Goal: Transaction & Acquisition: Purchase product/service

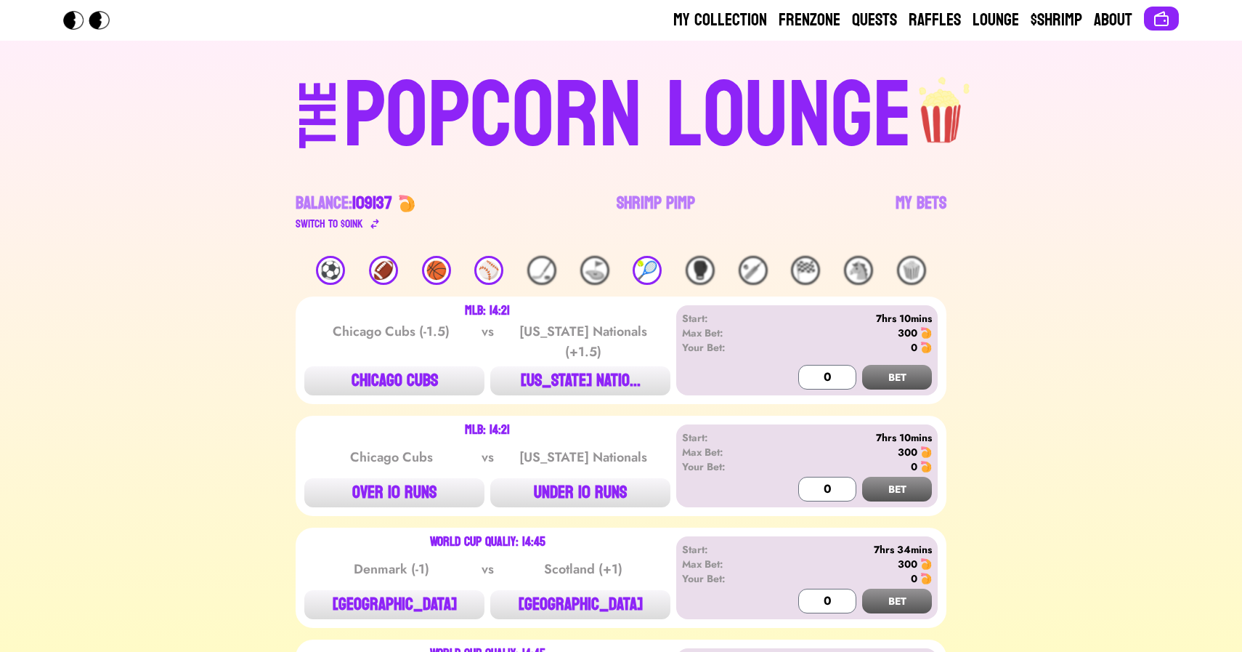
click at [327, 275] on div "⚽️" at bounding box center [330, 270] width 29 height 29
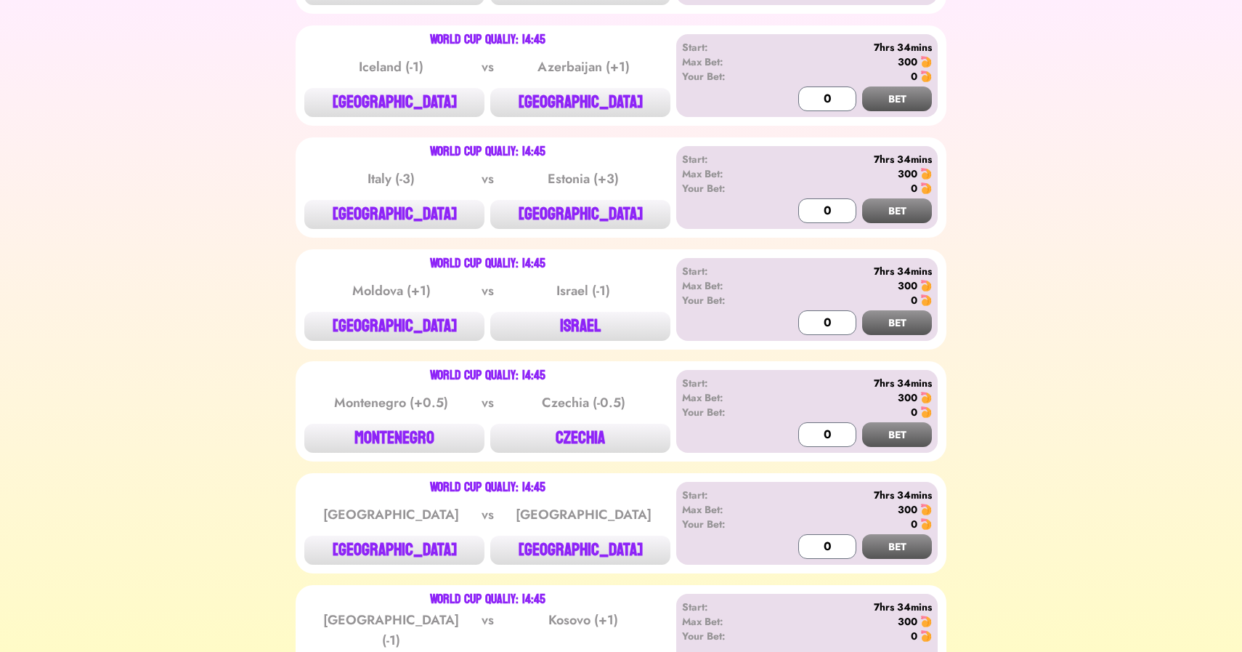
scroll to position [622, 0]
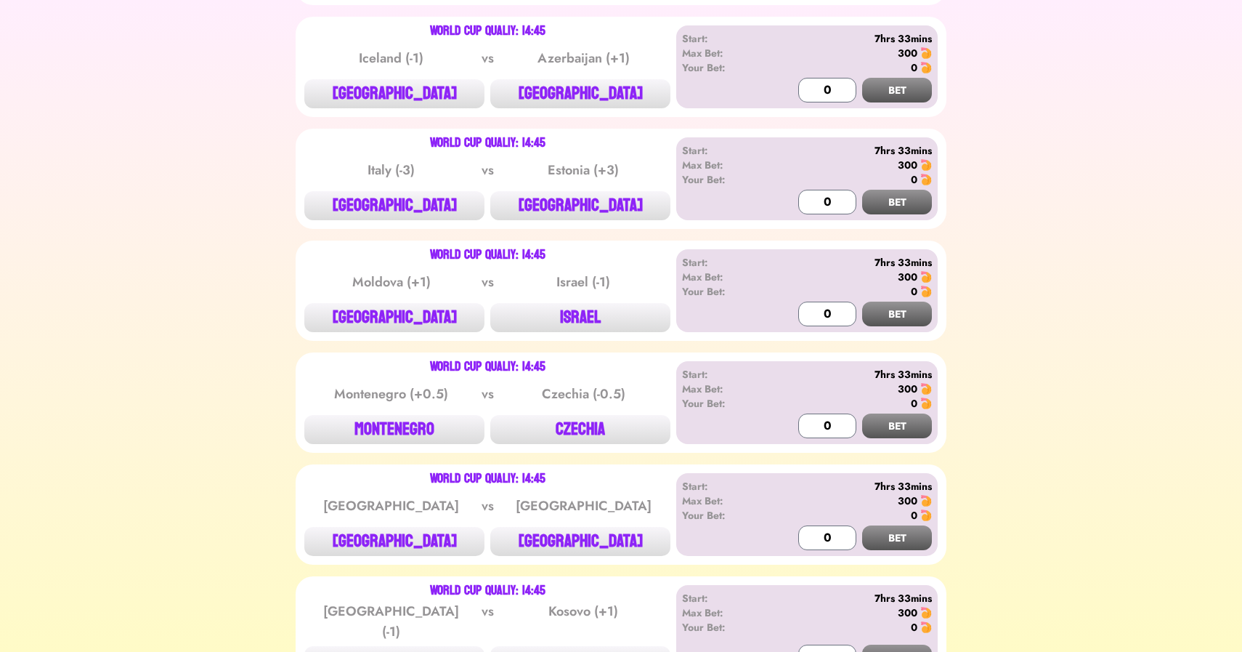
click at [453, 258] on div "World Cup Qualiy: 14:45" at bounding box center [487, 255] width 115 height 12
click at [419, 84] on button "[GEOGRAPHIC_DATA]" at bounding box center [394, 93] width 180 height 29
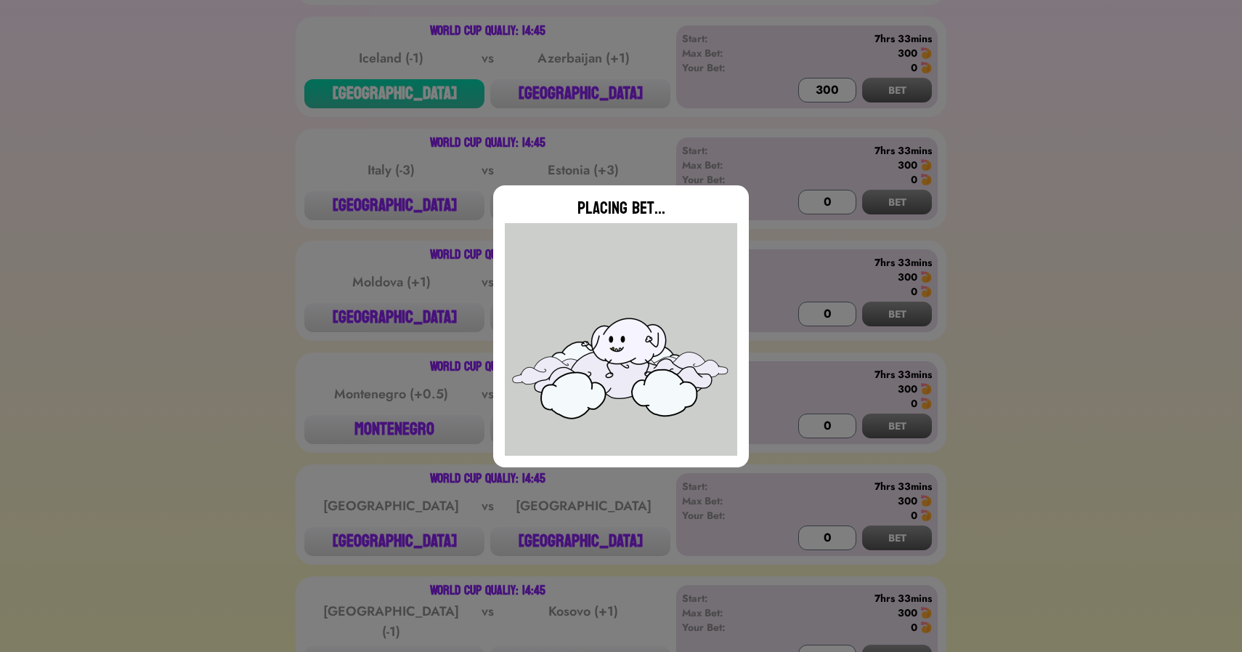
type input "0"
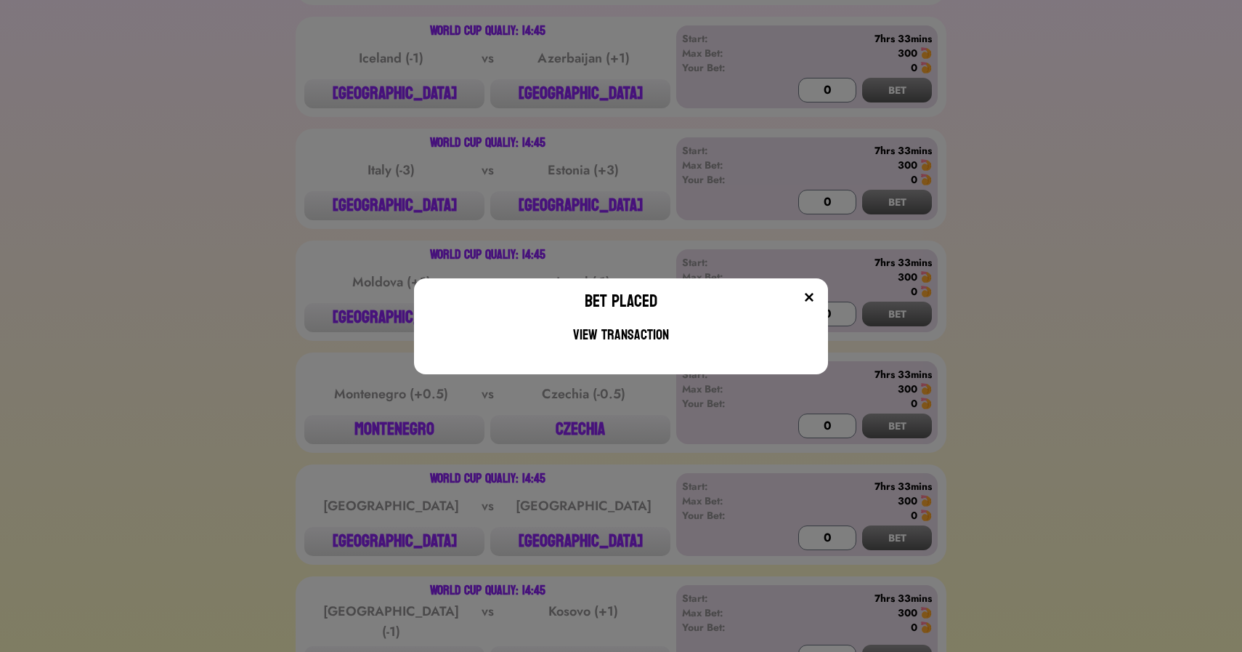
click at [346, 164] on div "Bet Placed View Transaction" at bounding box center [621, 326] width 1242 height 652
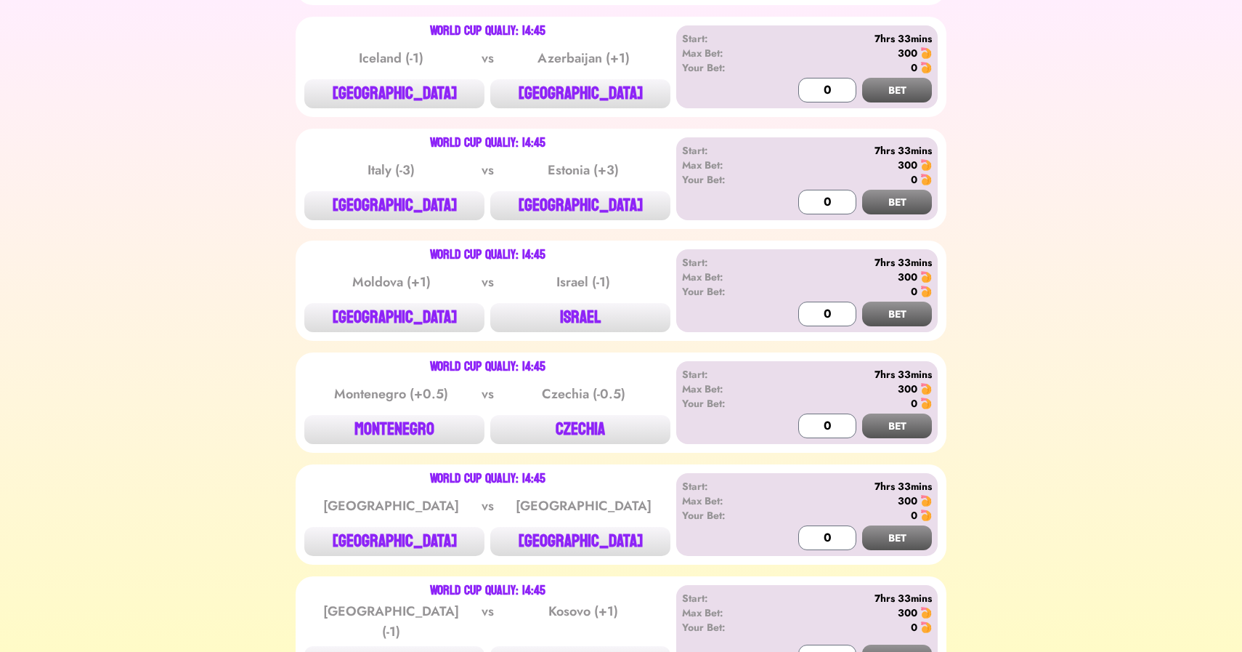
scroll to position [815, 0]
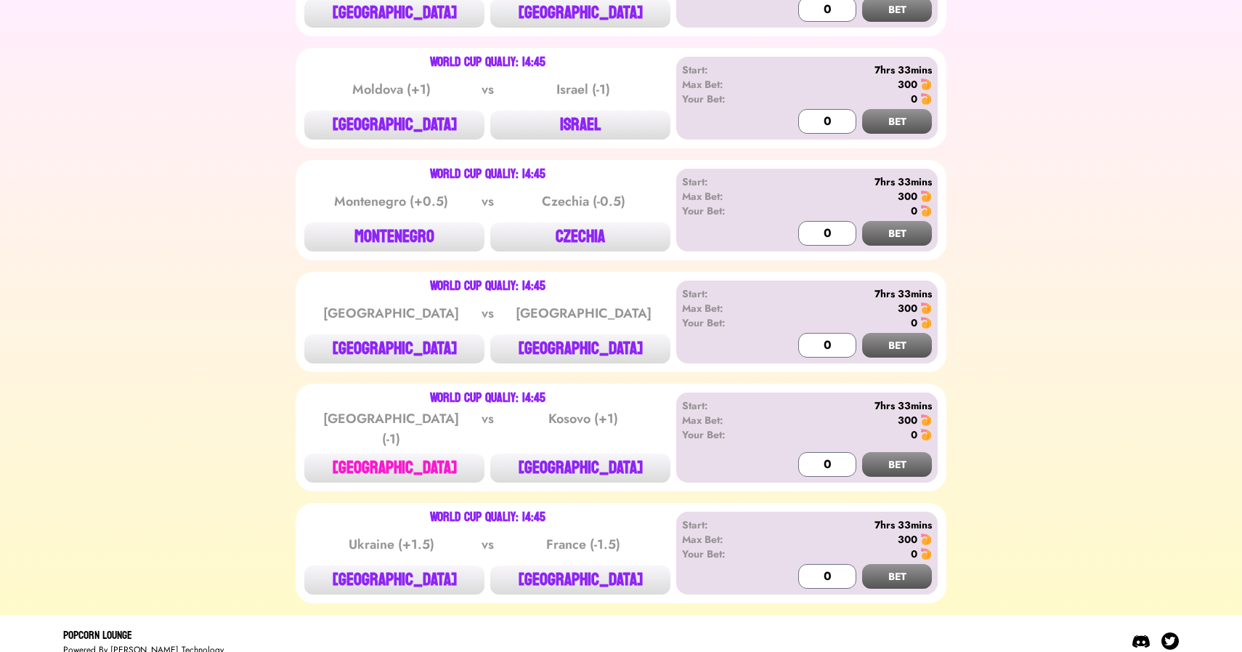
click at [410, 453] on button "[GEOGRAPHIC_DATA]" at bounding box center [394, 467] width 180 height 29
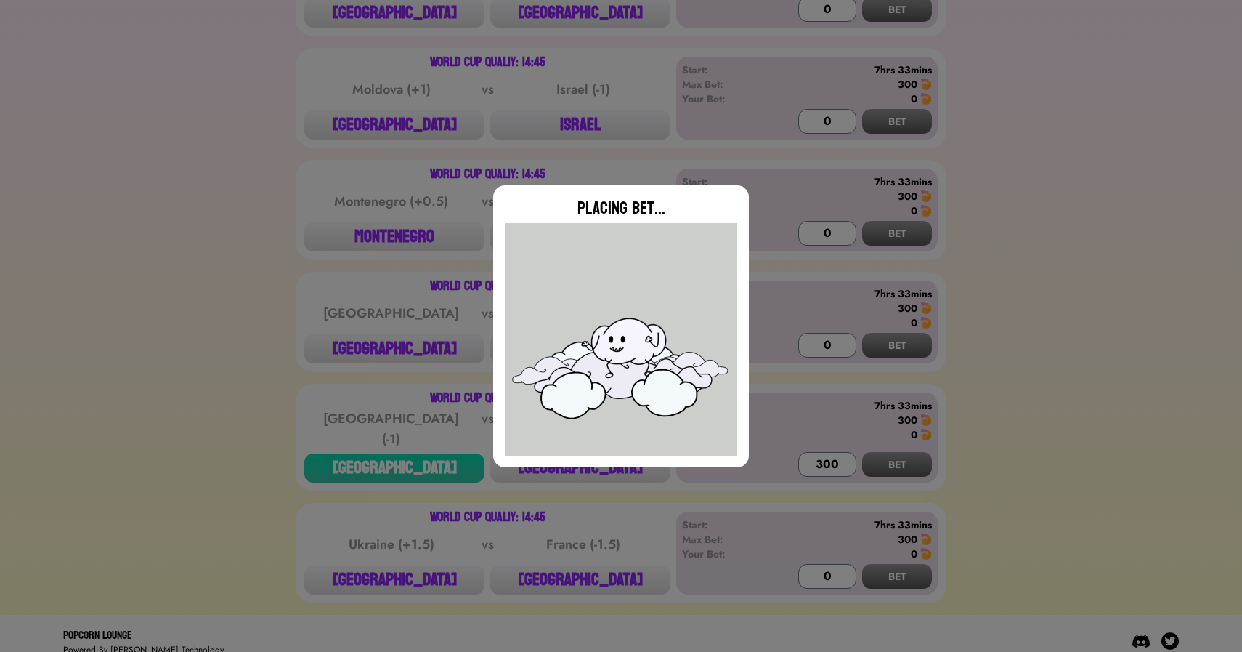
type input "0"
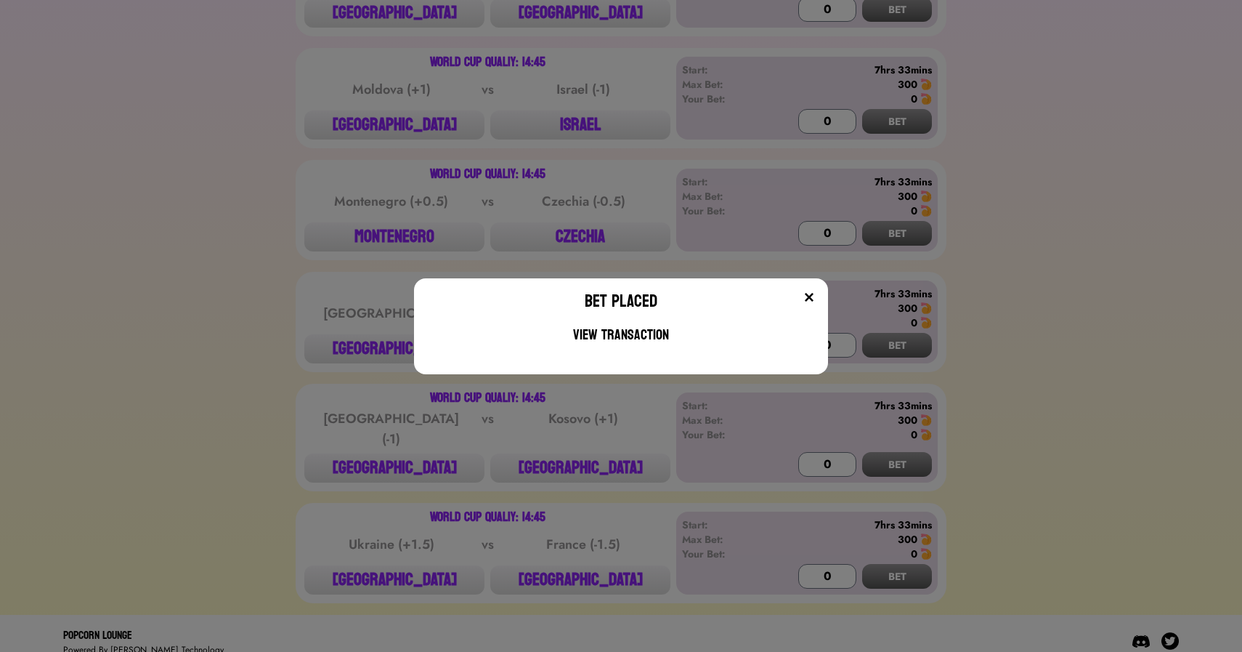
click at [333, 170] on div "Bet Placed View Transaction" at bounding box center [621, 326] width 1242 height 652
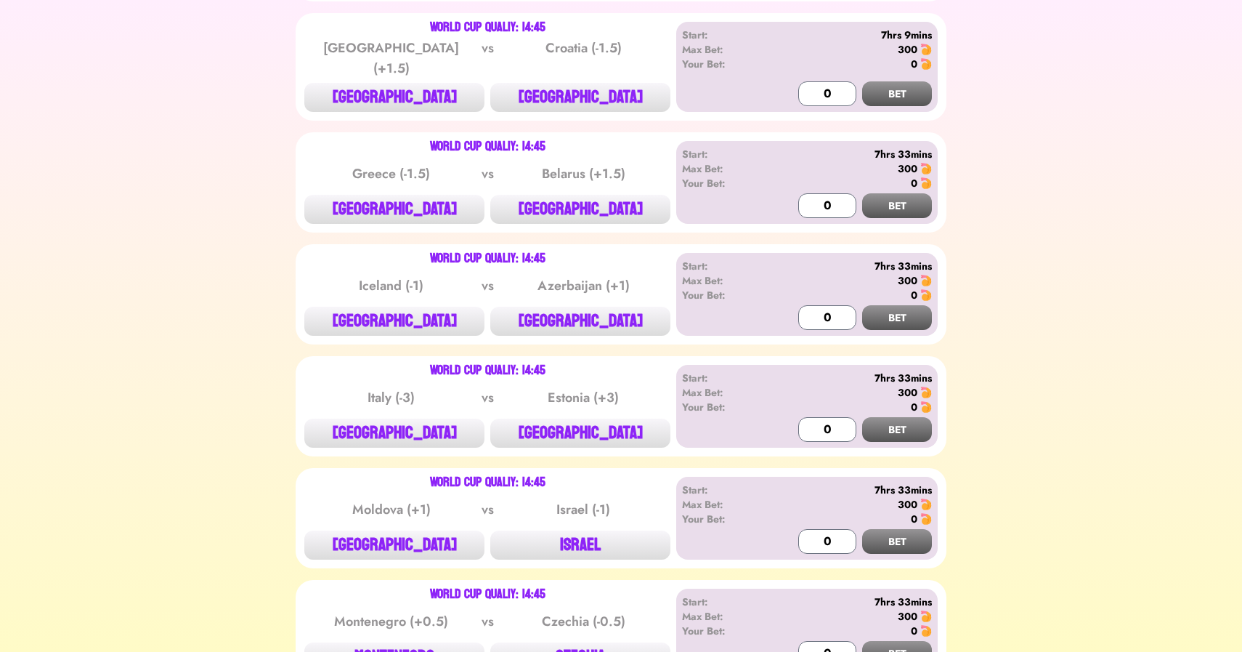
scroll to position [384, 0]
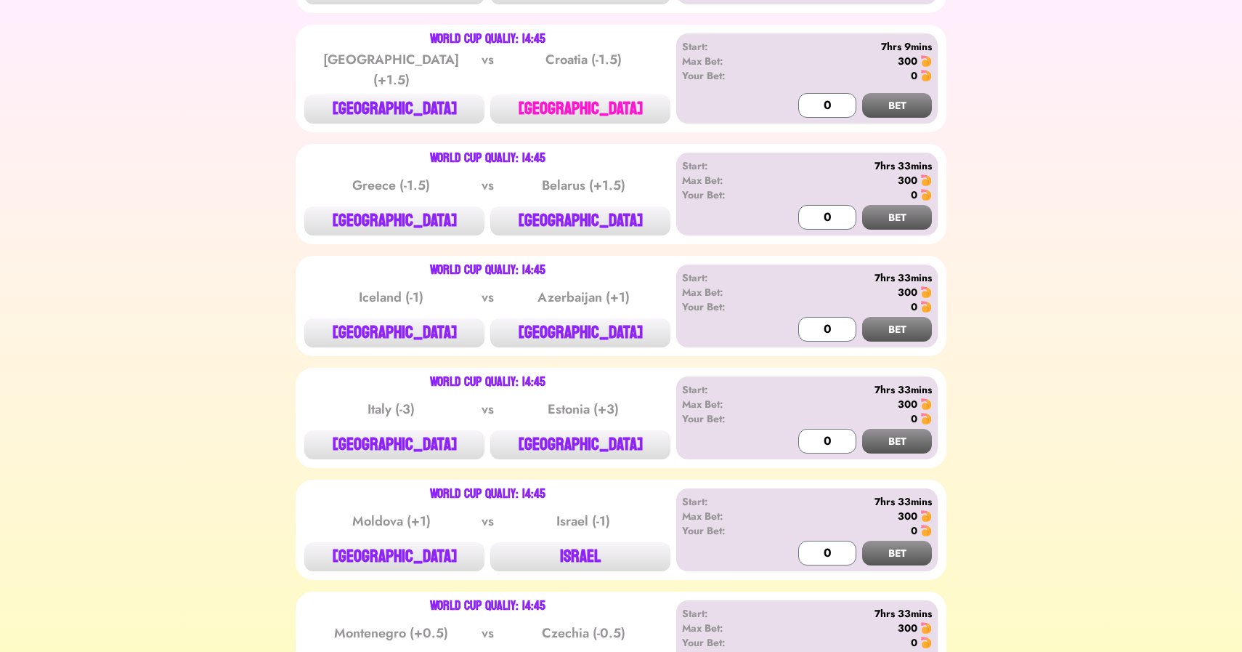
click at [577, 112] on button "[GEOGRAPHIC_DATA]" at bounding box center [580, 108] width 180 height 29
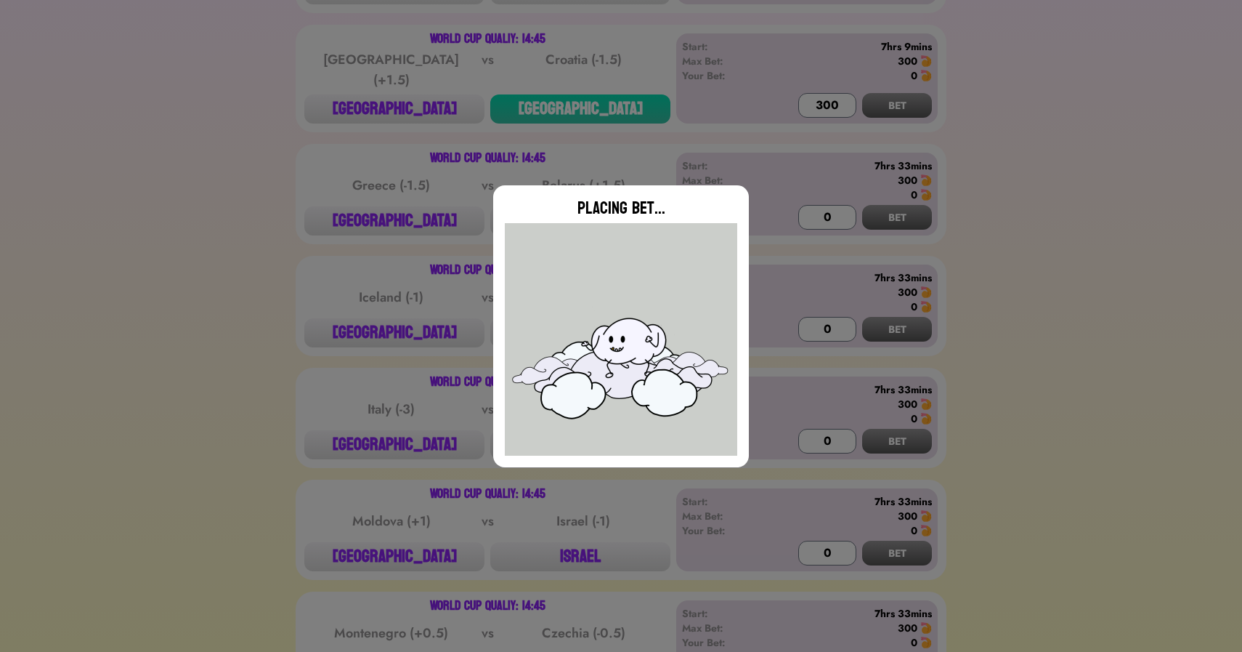
type input "0"
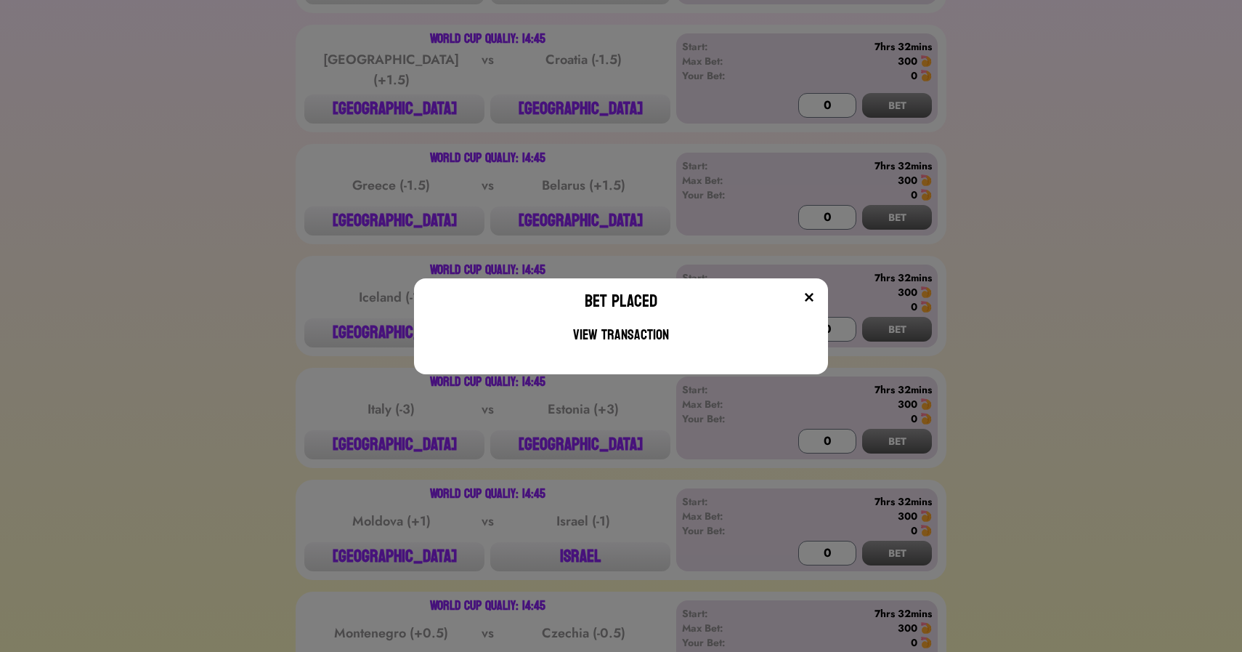
click at [252, 290] on div "Bet Placed View Transaction" at bounding box center [621, 326] width 1242 height 652
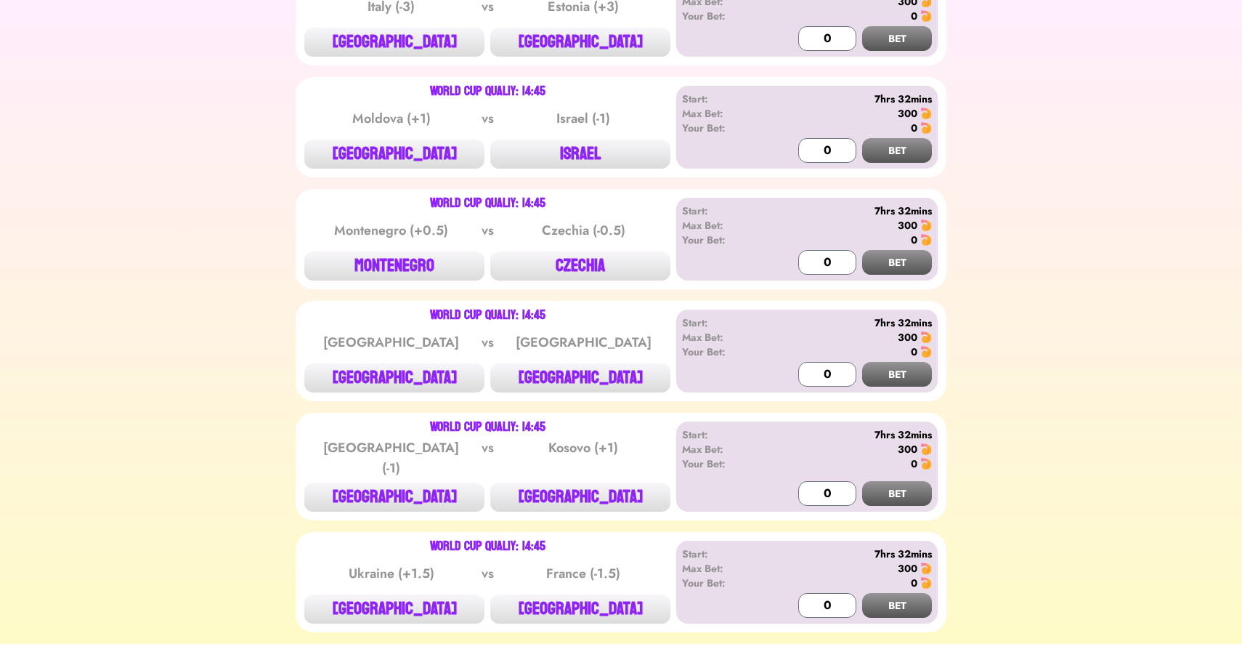
scroll to position [815, 0]
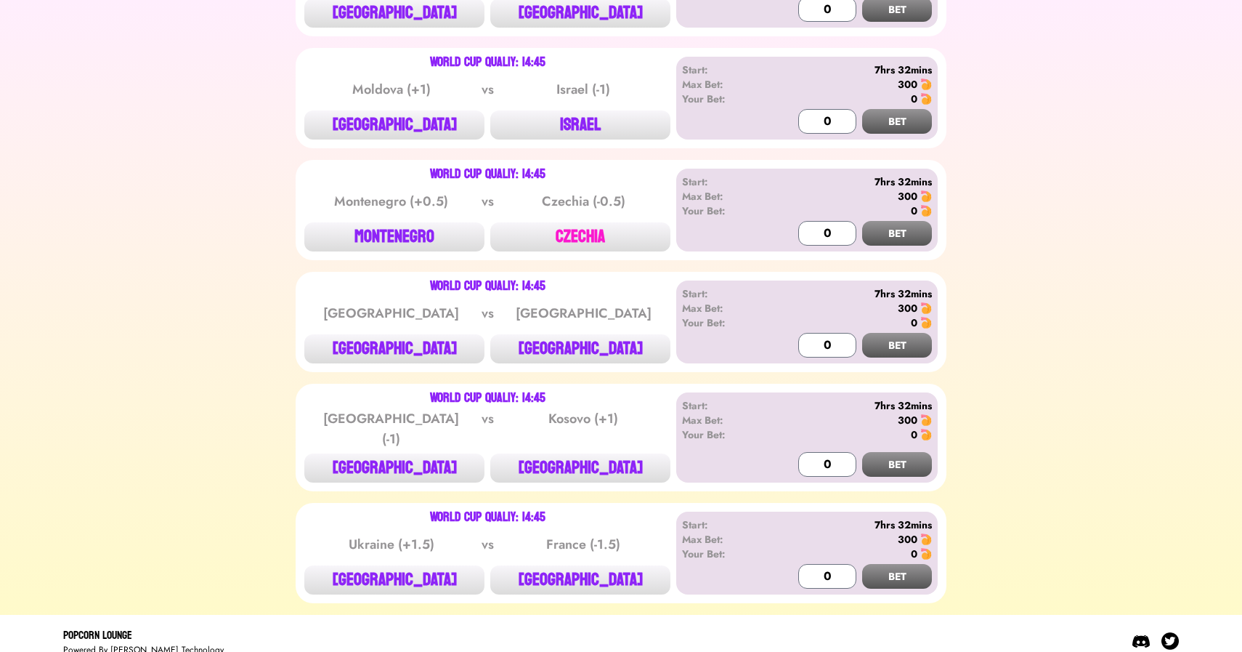
click at [571, 225] on button "CZECHIA" at bounding box center [580, 236] width 180 height 29
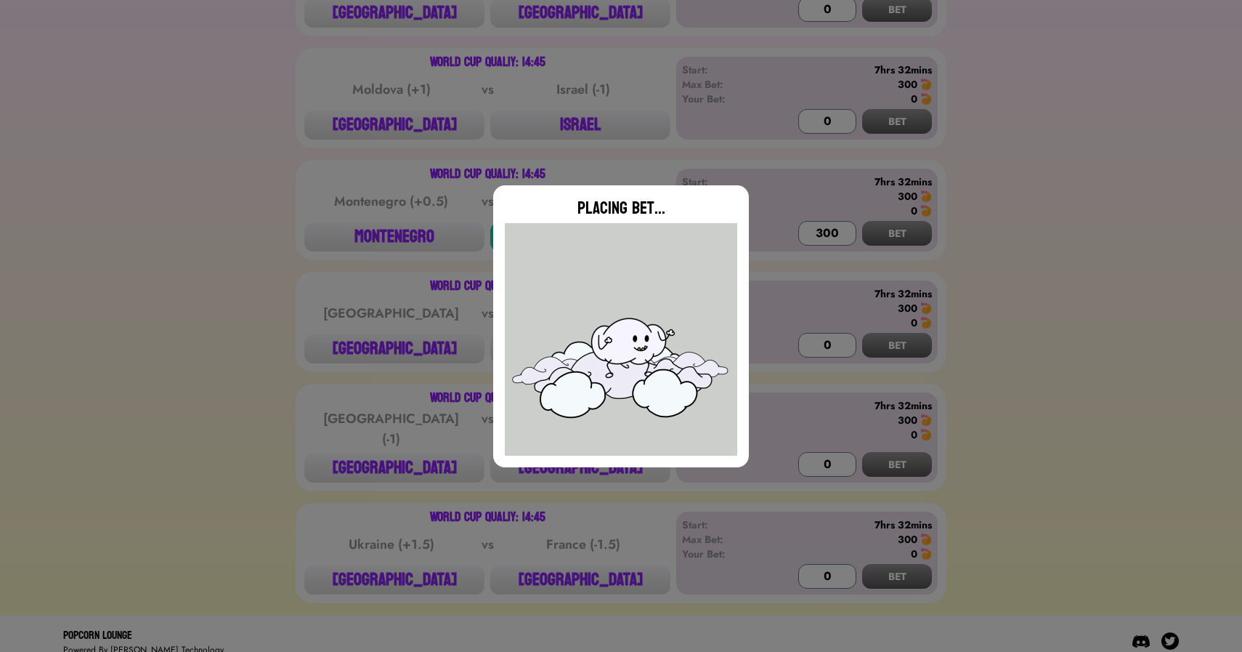
type input "0"
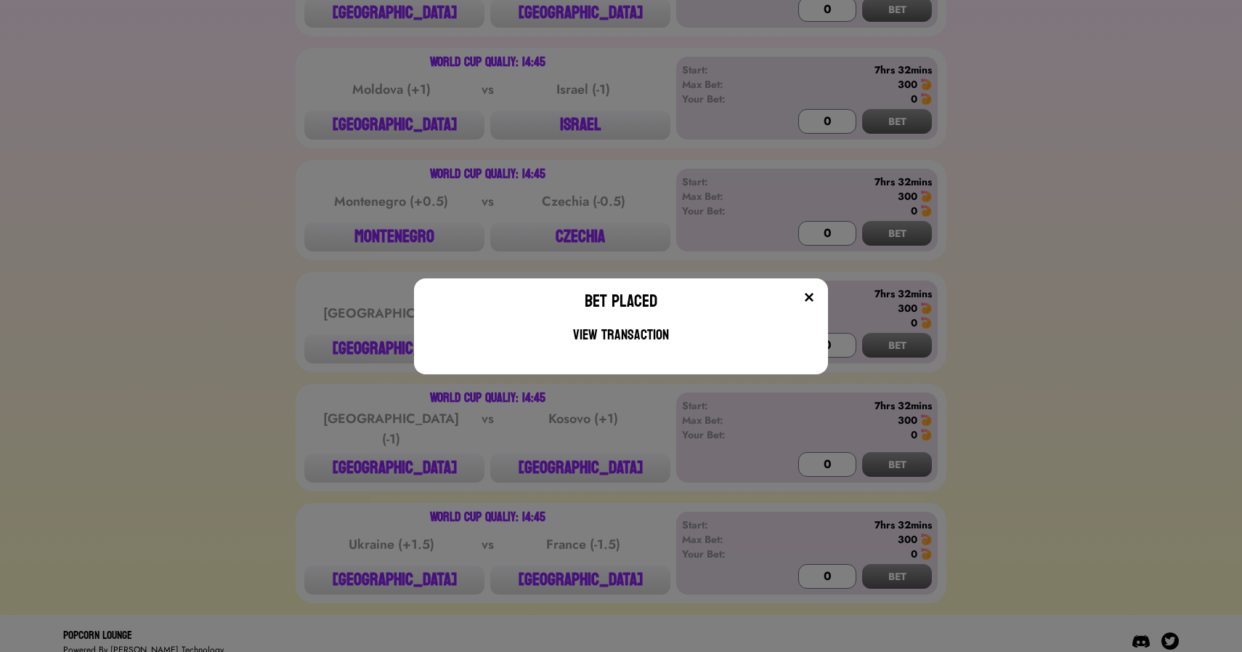
click at [324, 409] on div "Bet Placed View Transaction" at bounding box center [621, 326] width 1242 height 652
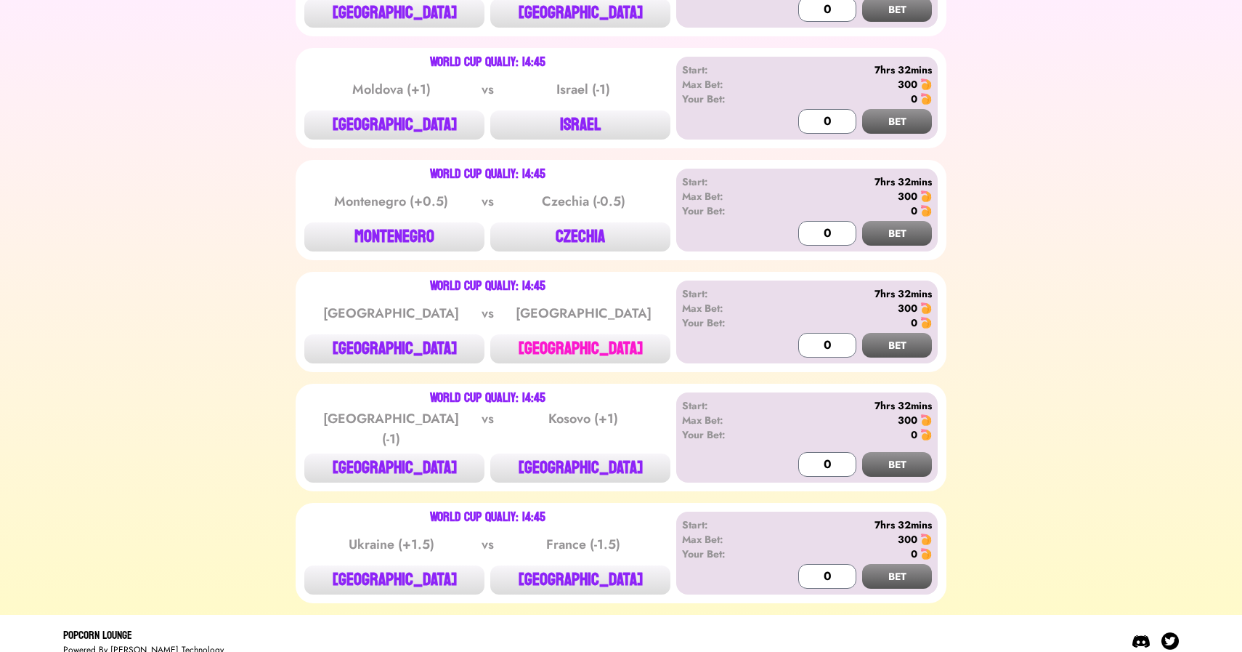
click at [568, 340] on button "[GEOGRAPHIC_DATA]" at bounding box center [580, 348] width 180 height 29
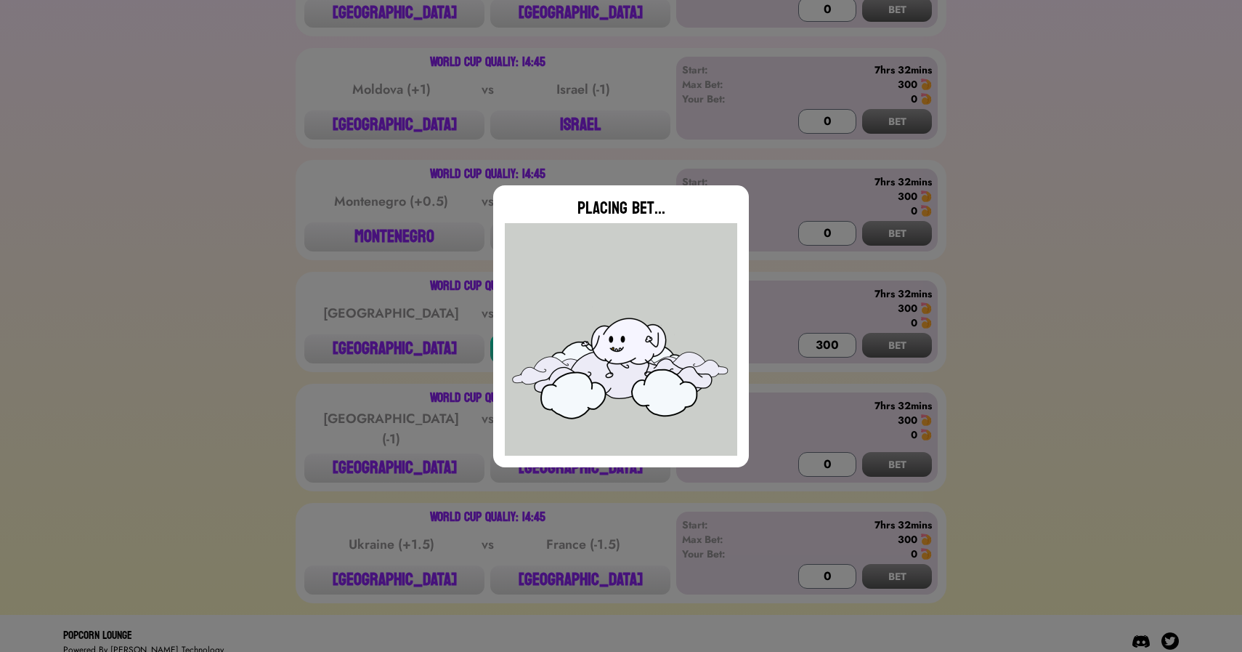
type input "0"
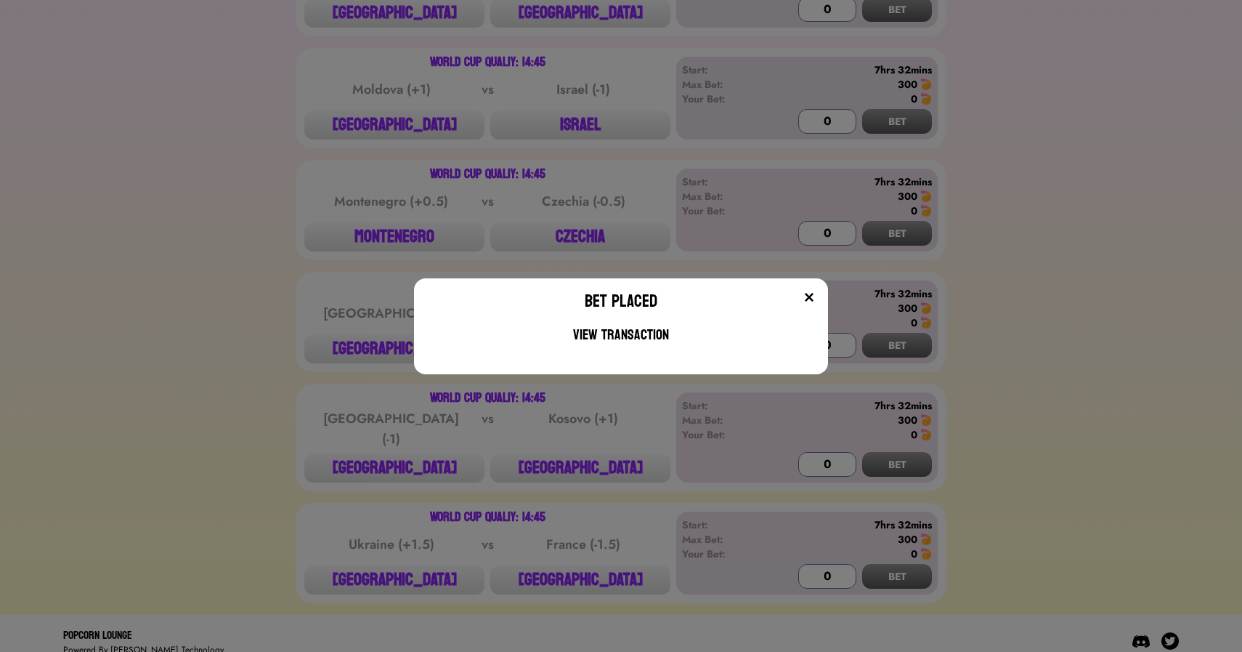
click at [556, 214] on div "Bet Placed View Transaction" at bounding box center [621, 326] width 1242 height 652
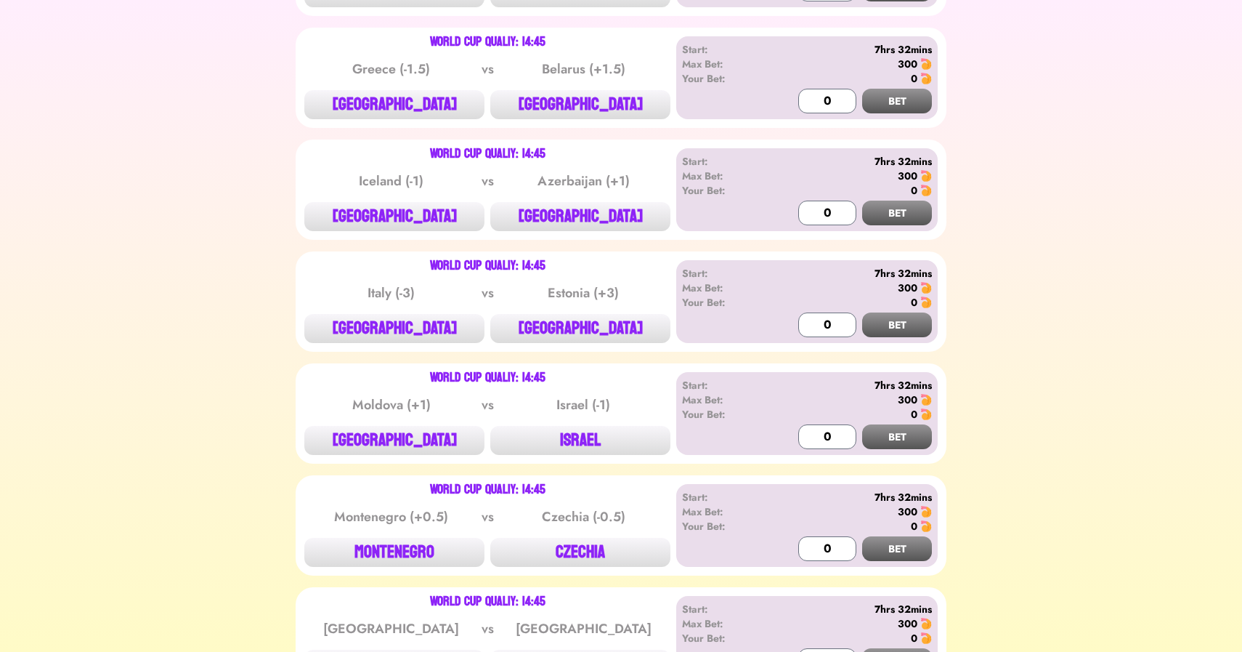
scroll to position [426, 0]
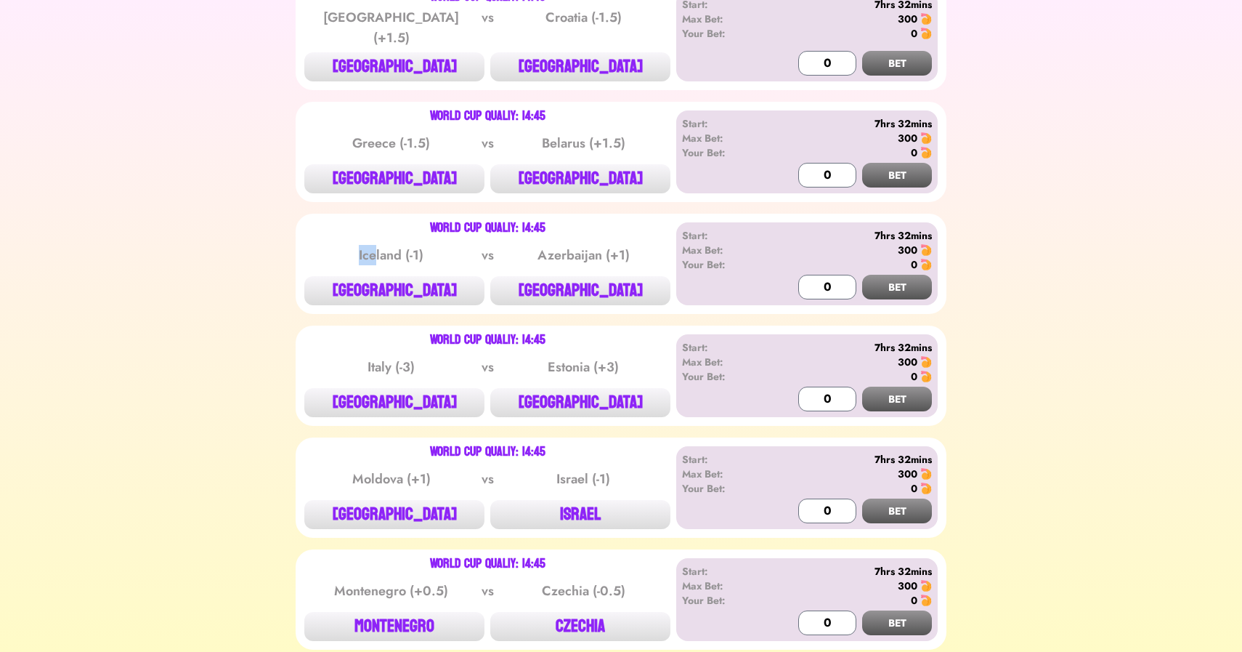
drag, startPoint x: 346, startPoint y: 256, endPoint x: 384, endPoint y: 254, distance: 37.1
click at [384, 254] on div "Iceland (-1)" at bounding box center [391, 255] width 147 height 20
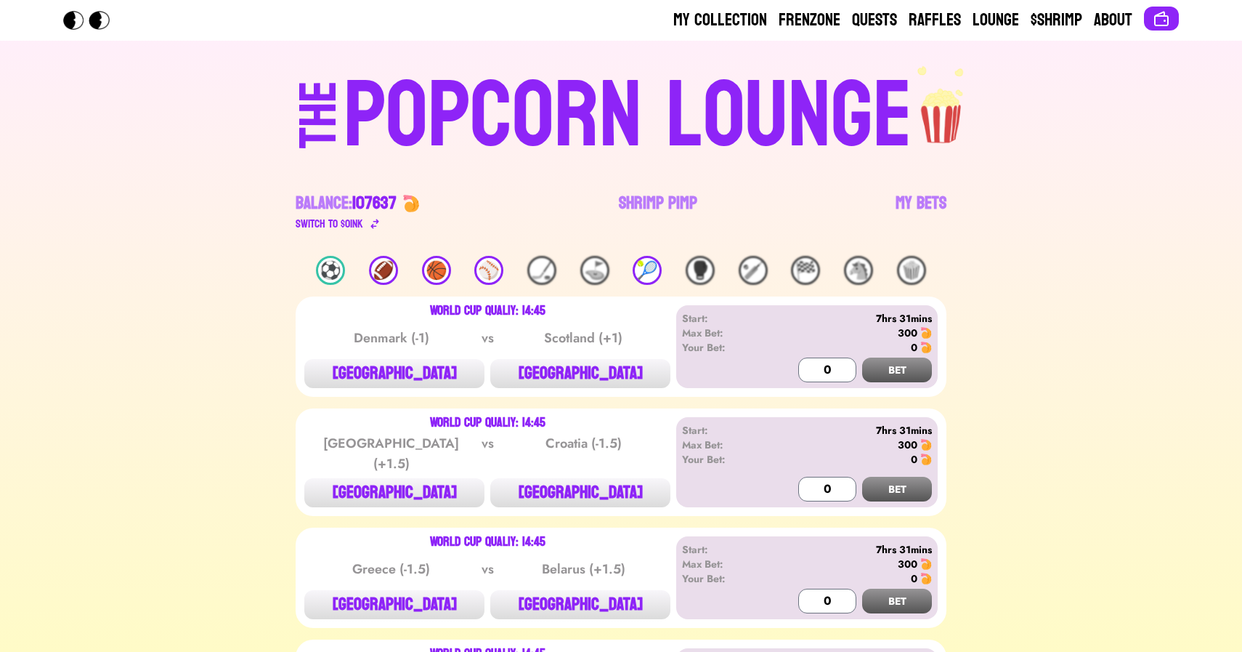
click at [473, 272] on div "⚽️ 🏈 🏀 ⚾️ 🏒 ⛳️ 🎾 🥊 🏏 🏁 🐴 🍿" at bounding box center [621, 270] width 651 height 29
click at [488, 269] on div "⚾️" at bounding box center [488, 270] width 29 height 29
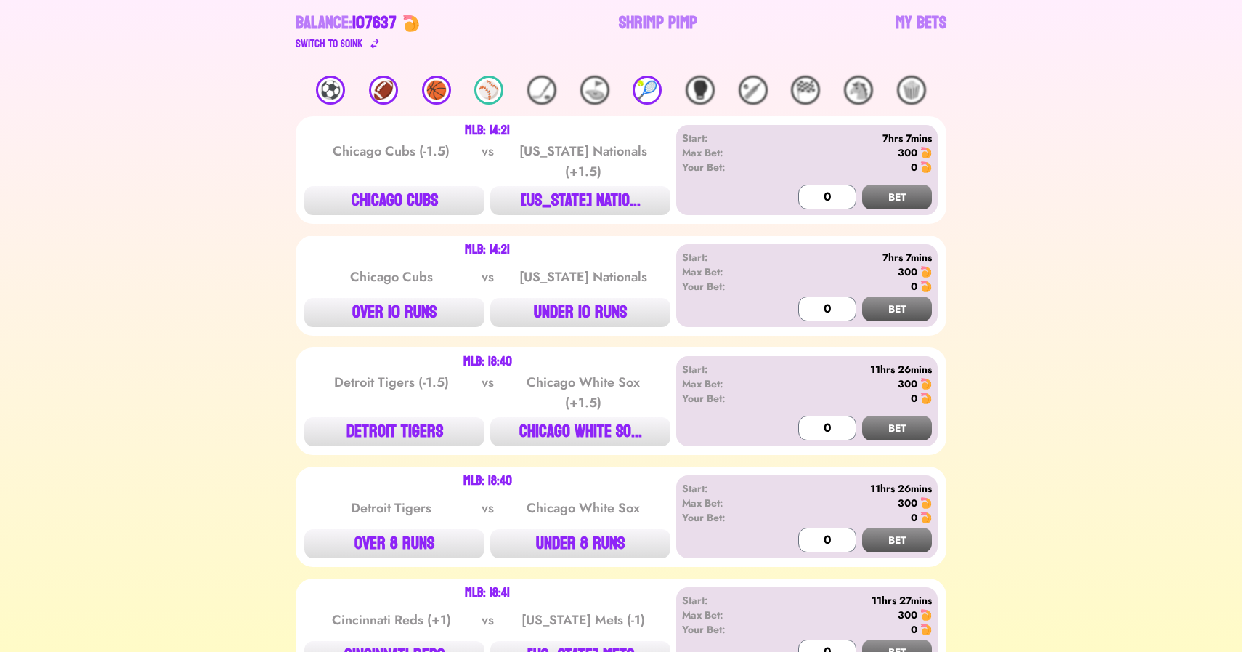
scroll to position [184, 0]
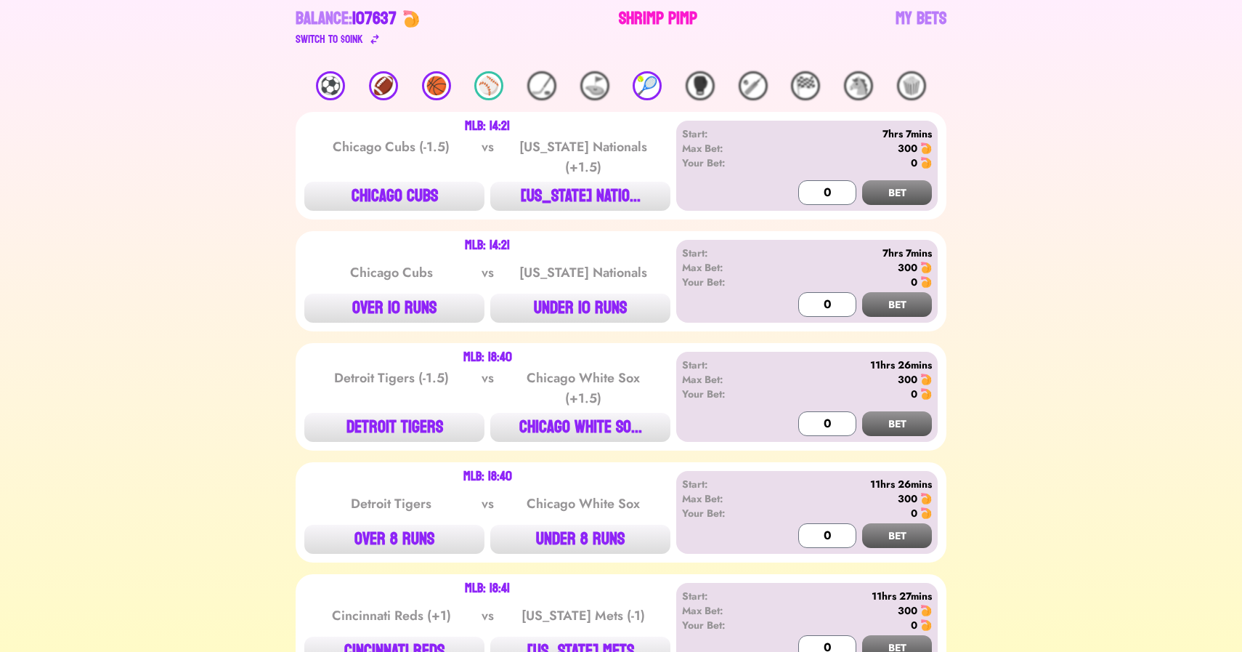
click at [661, 17] on link "Shrimp Pimp" at bounding box center [658, 27] width 78 height 41
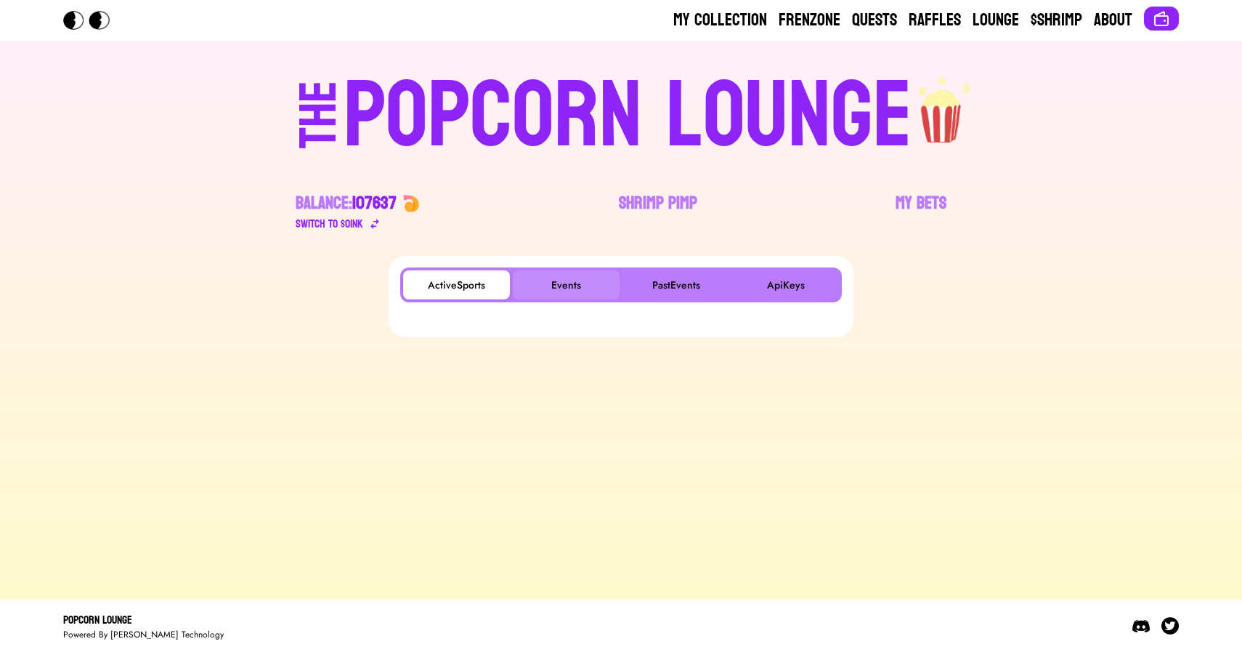
click at [560, 287] on button "Events" at bounding box center [566, 284] width 107 height 29
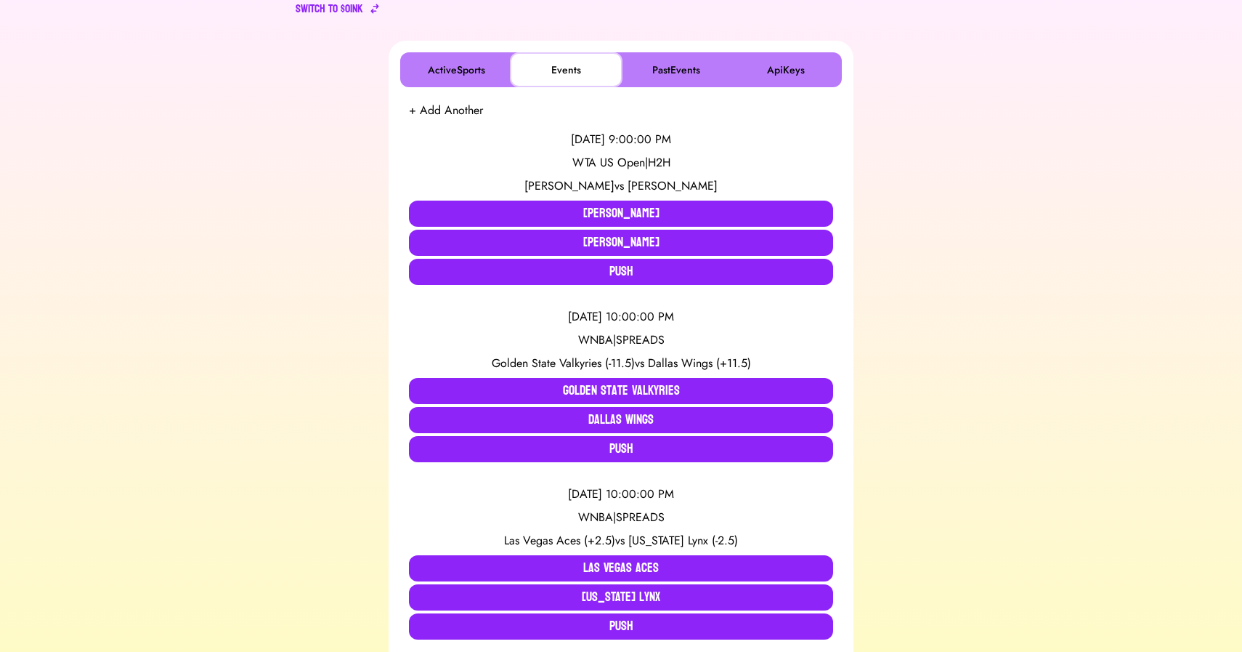
scroll to position [229, 0]
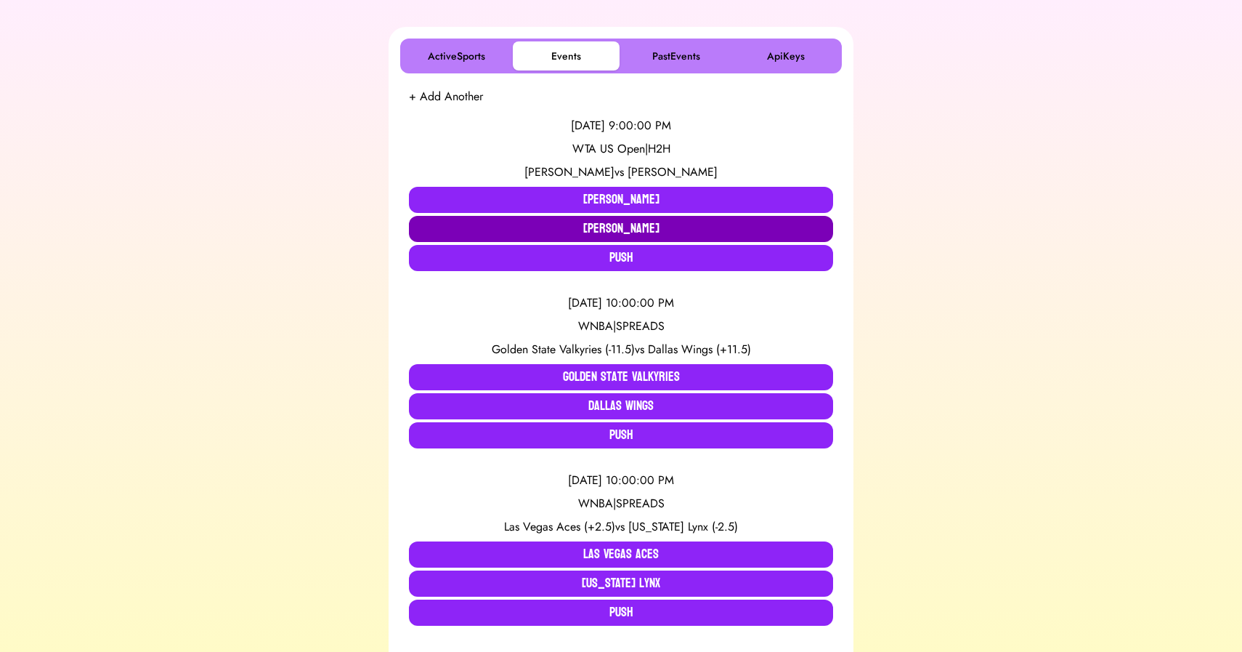
click at [612, 228] on button "[PERSON_NAME]" at bounding box center [621, 229] width 424 height 26
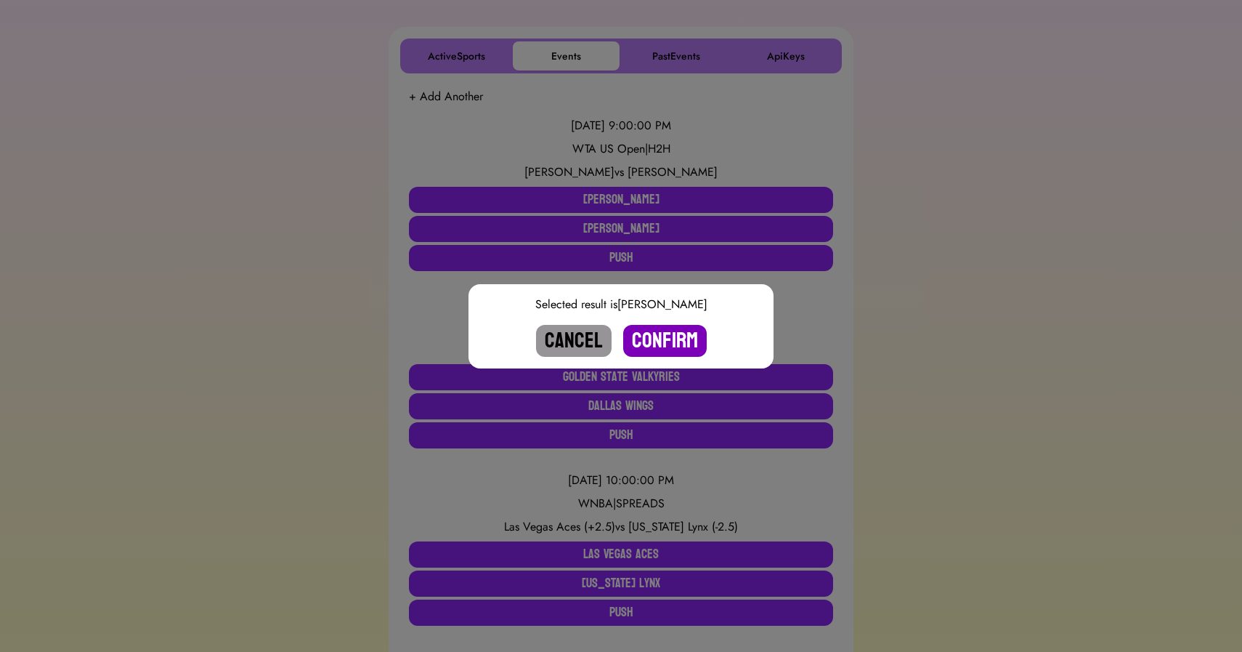
click at [655, 342] on button "Confirm" at bounding box center [665, 341] width 84 height 32
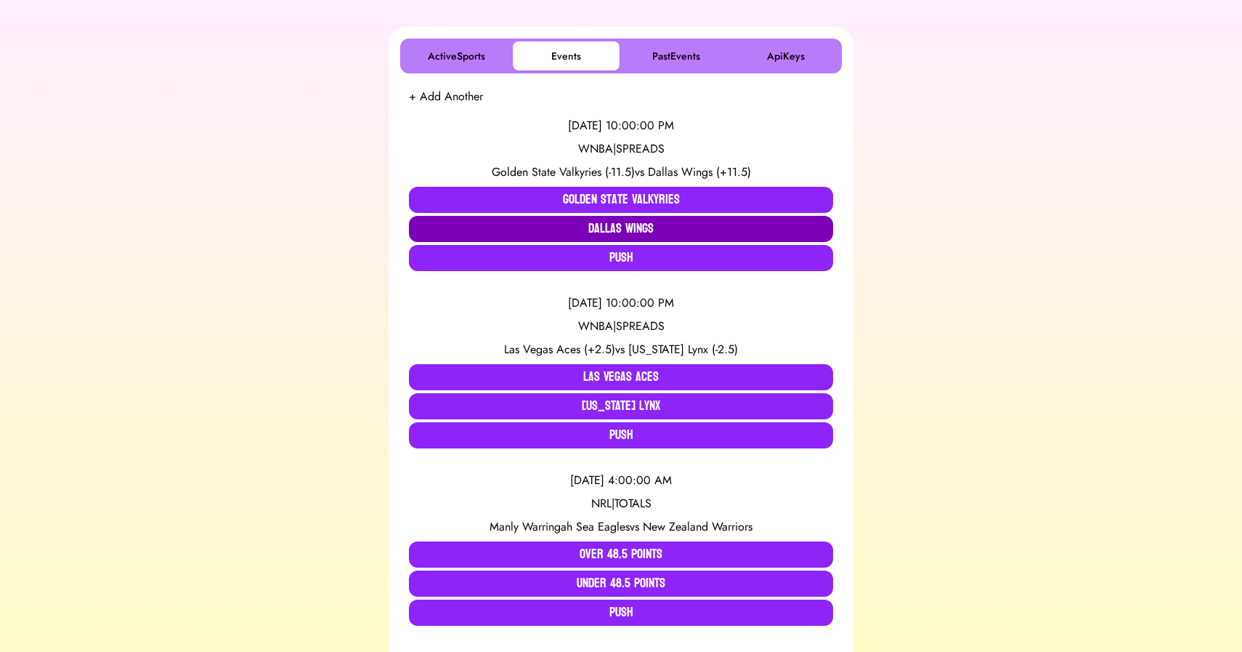
click at [545, 224] on button "Dallas Wings" at bounding box center [621, 229] width 424 height 26
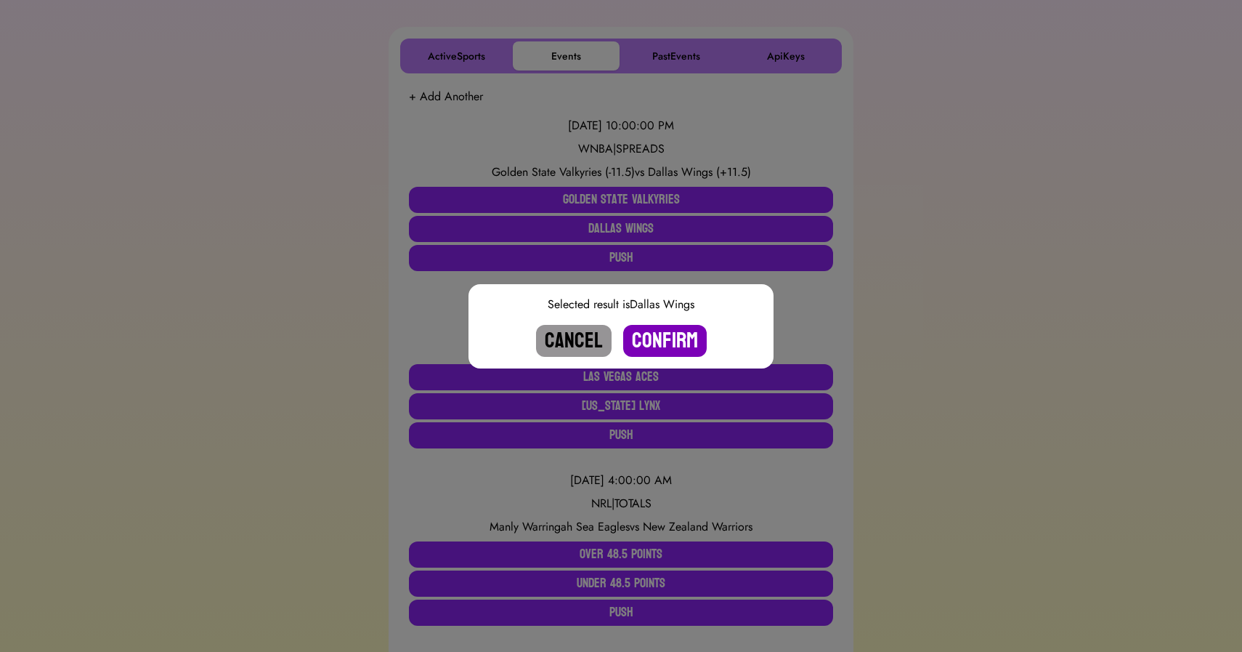
click at [673, 335] on button "Confirm" at bounding box center [665, 341] width 84 height 32
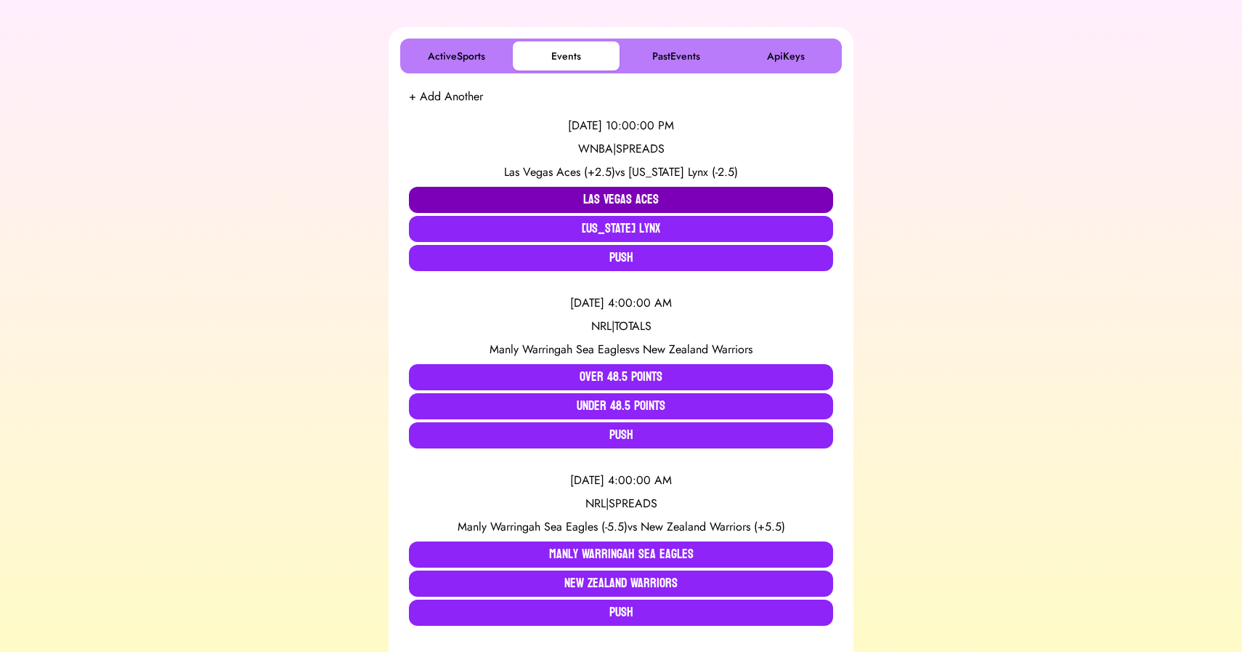
click at [557, 192] on button "Las Vegas Aces" at bounding box center [621, 200] width 424 height 26
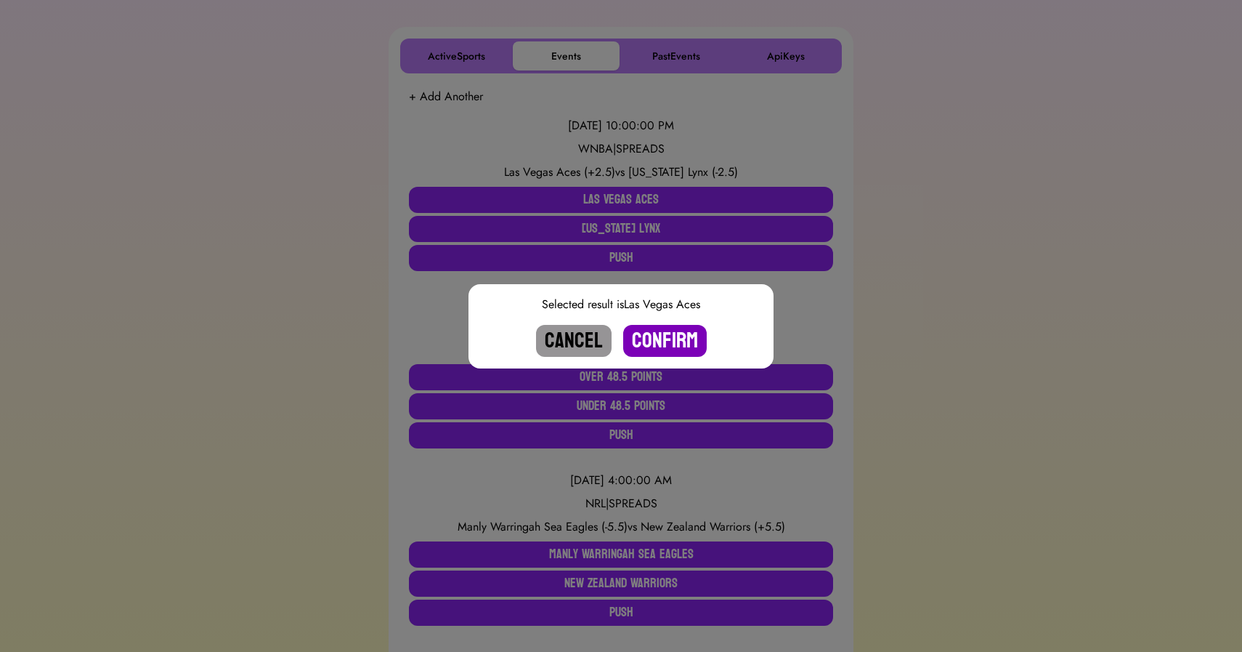
click at [667, 329] on button "Confirm" at bounding box center [665, 341] width 84 height 32
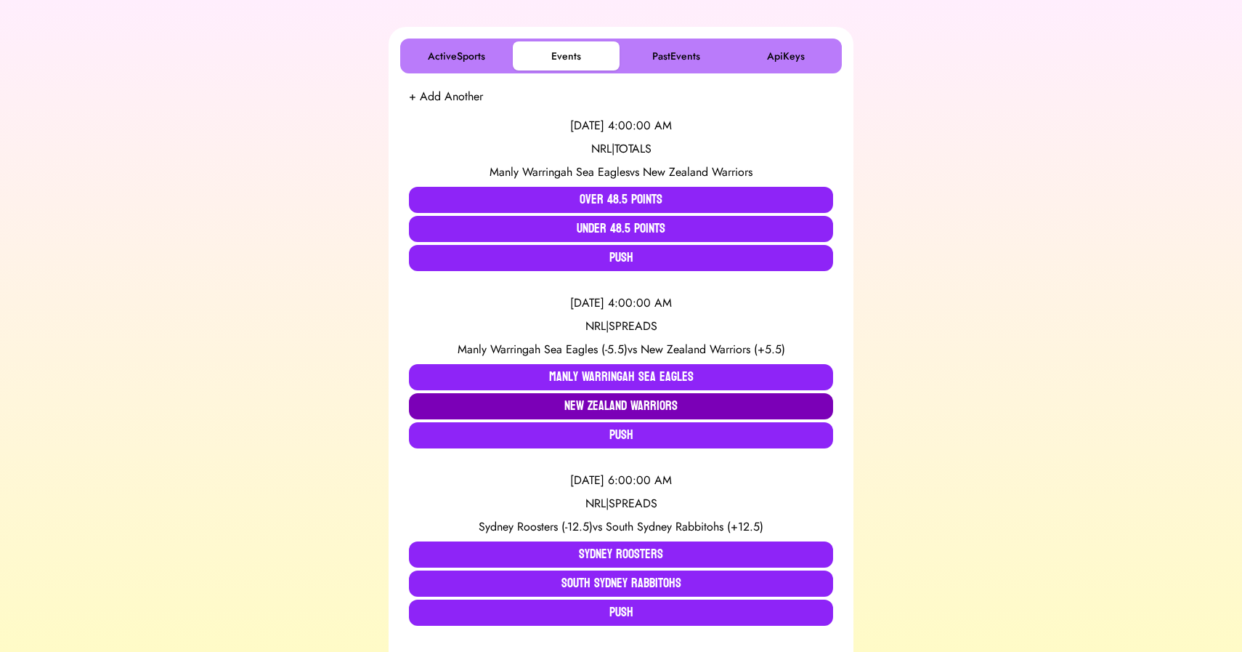
click at [505, 406] on button "New Zealand Warriors" at bounding box center [621, 406] width 424 height 26
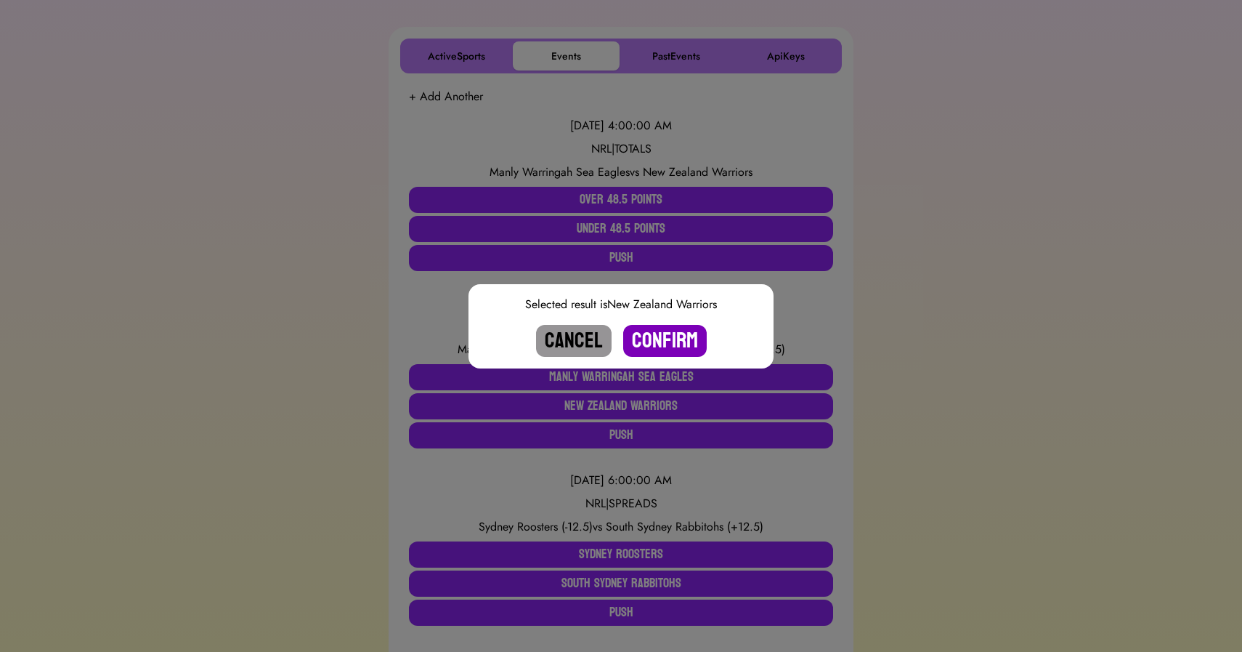
click at [679, 338] on button "Confirm" at bounding box center [665, 341] width 84 height 32
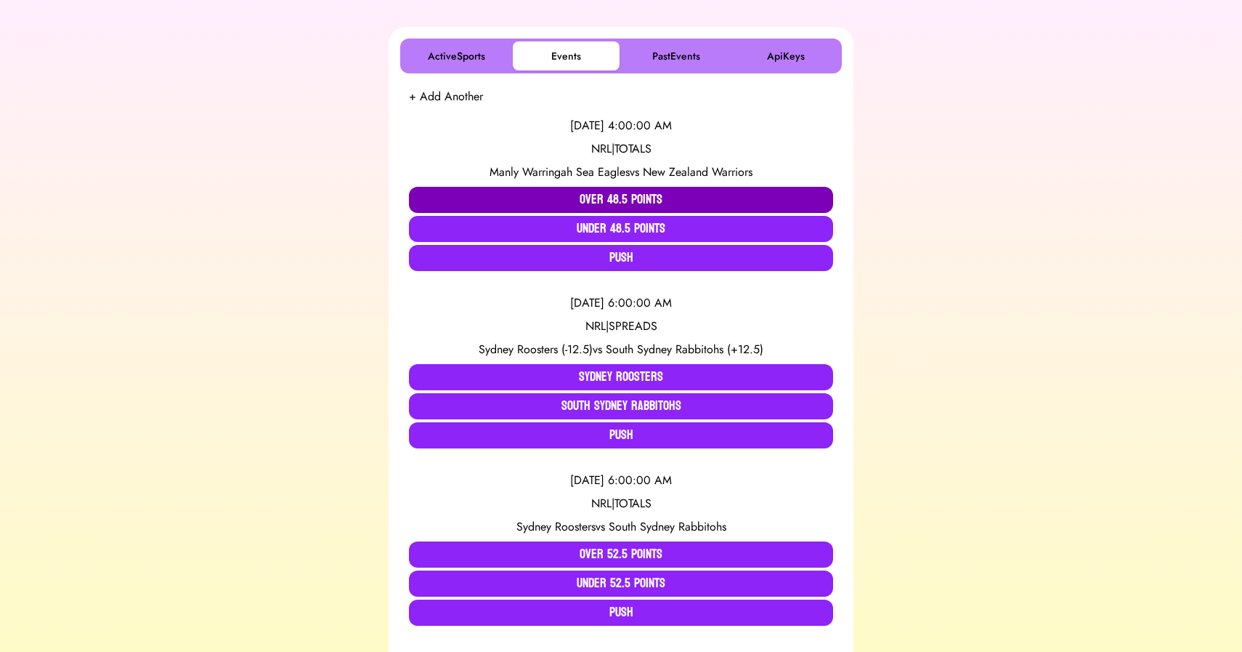
click at [620, 201] on button "Over 48.5 Points" at bounding box center [621, 200] width 424 height 26
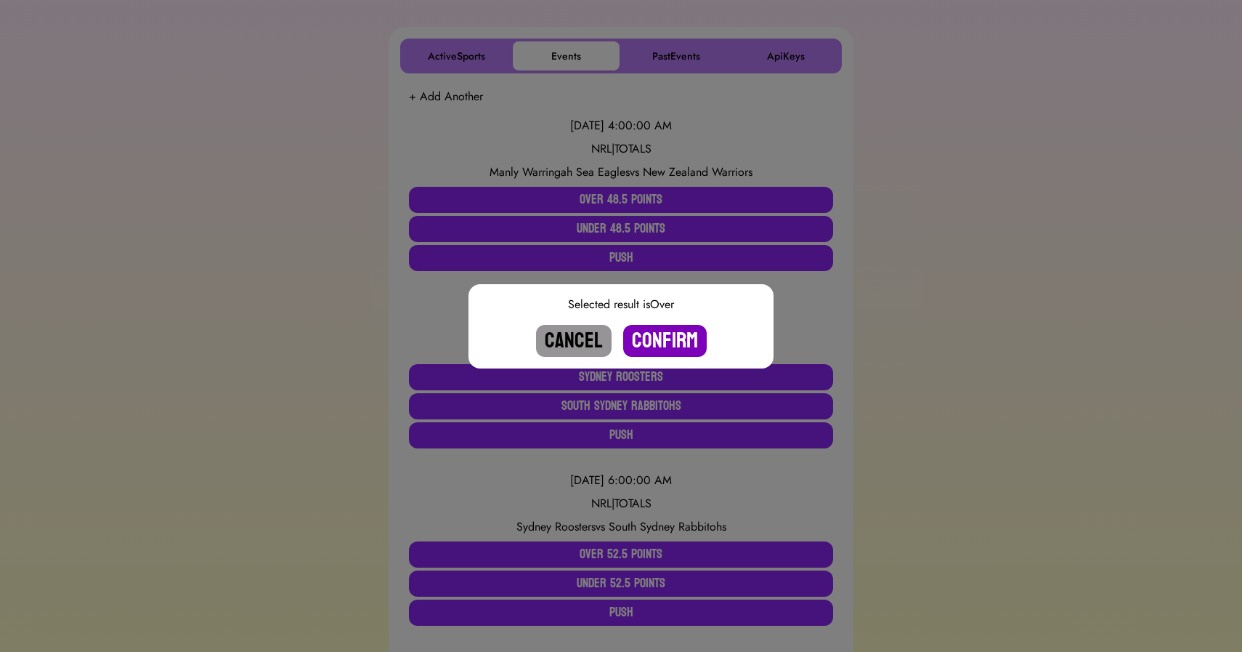
click at [679, 348] on button "Confirm" at bounding box center [665, 341] width 84 height 32
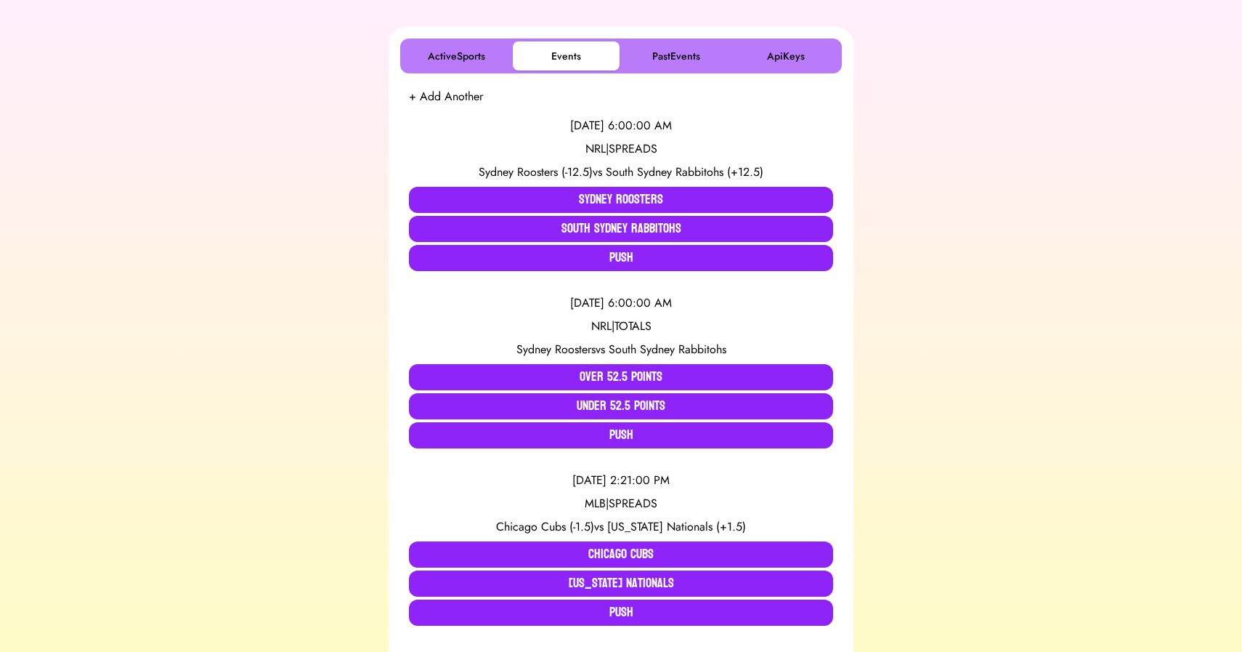
scroll to position [0, 0]
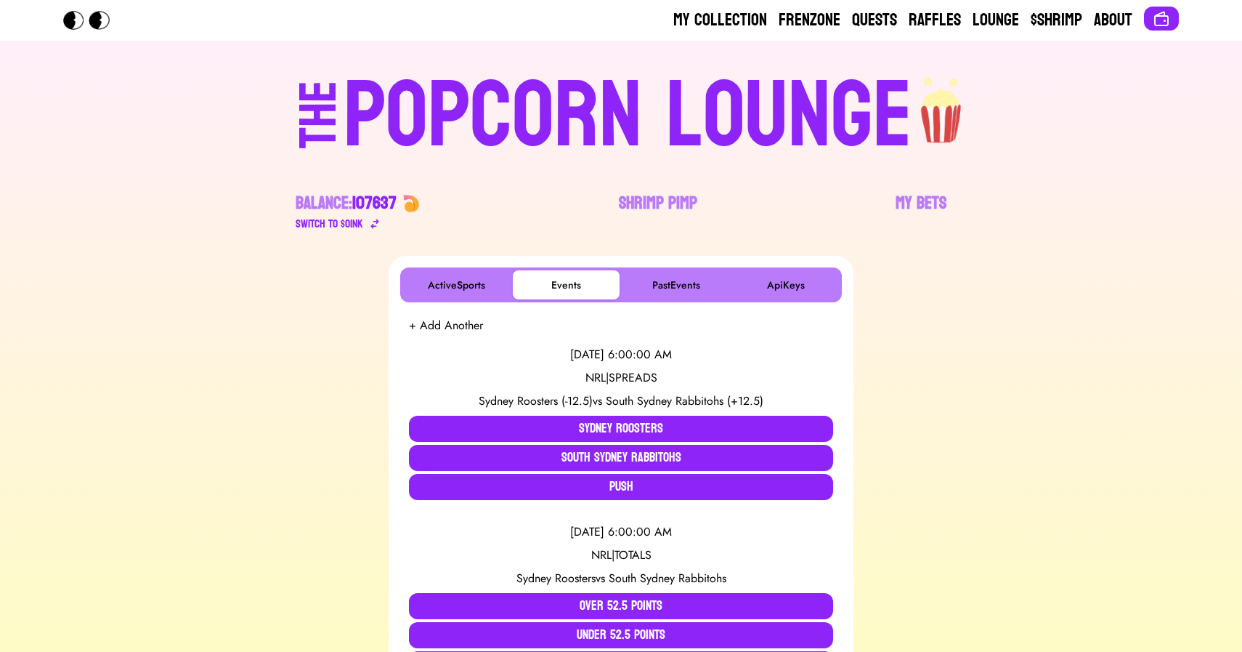
click at [527, 133] on div "POPCORN LOUNGE" at bounding box center [628, 116] width 569 height 93
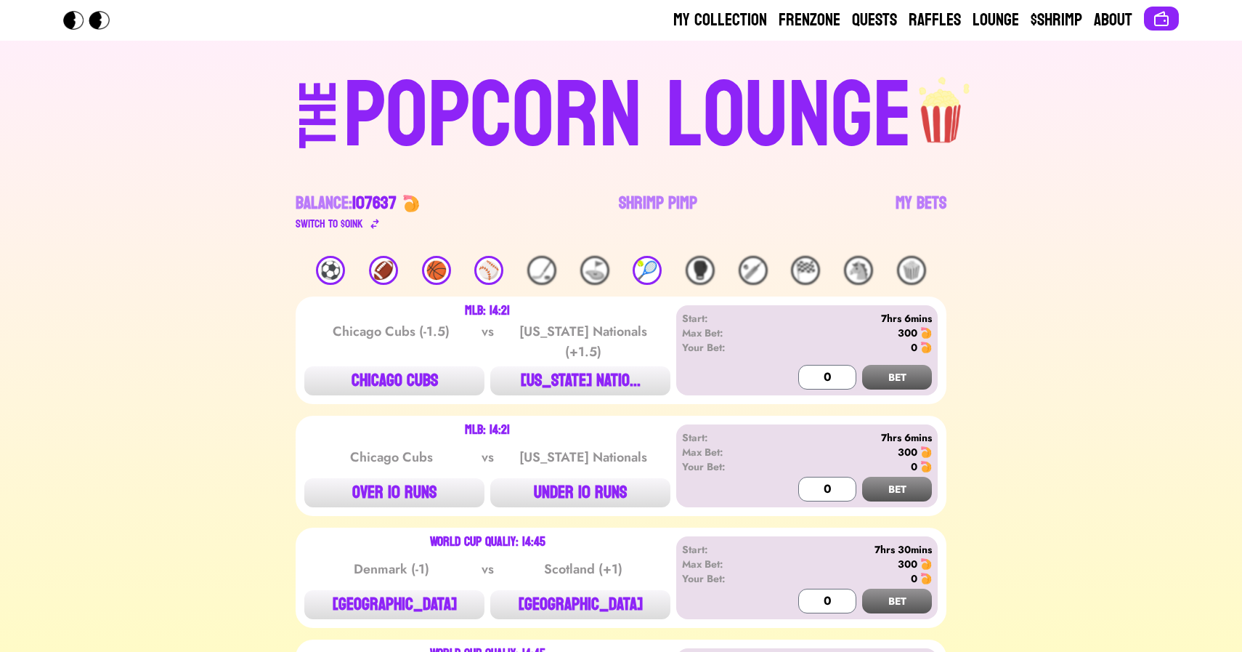
click at [492, 267] on div "⚾️" at bounding box center [488, 270] width 29 height 29
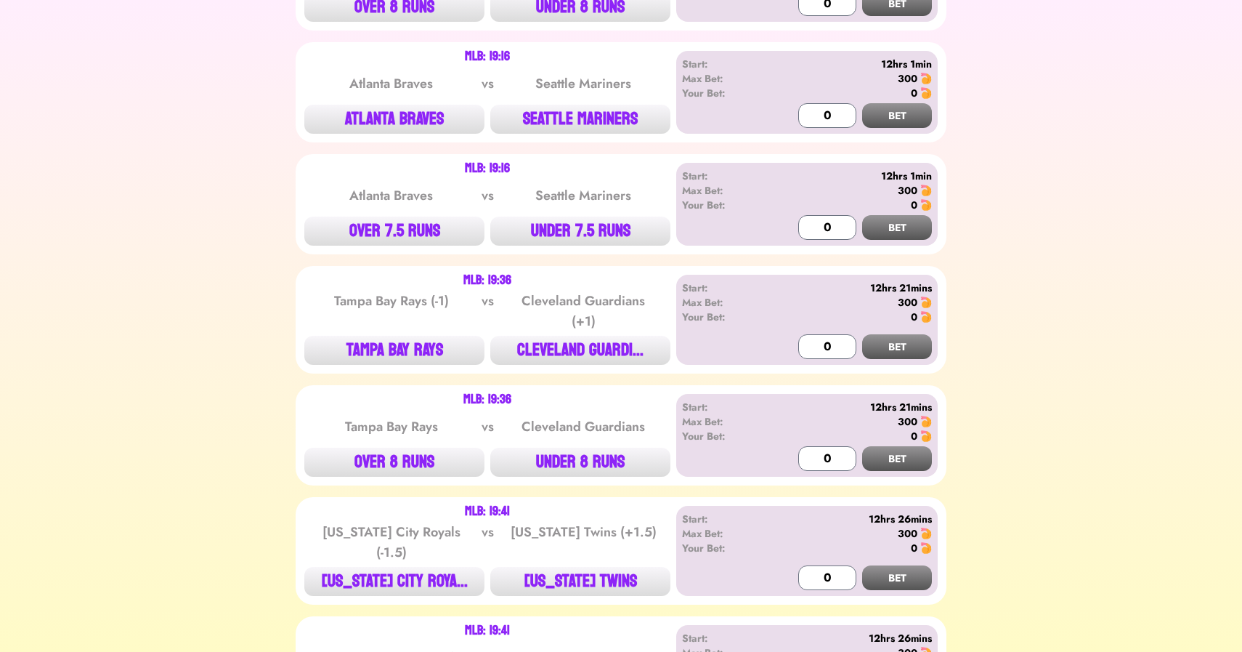
scroll to position [1864, 0]
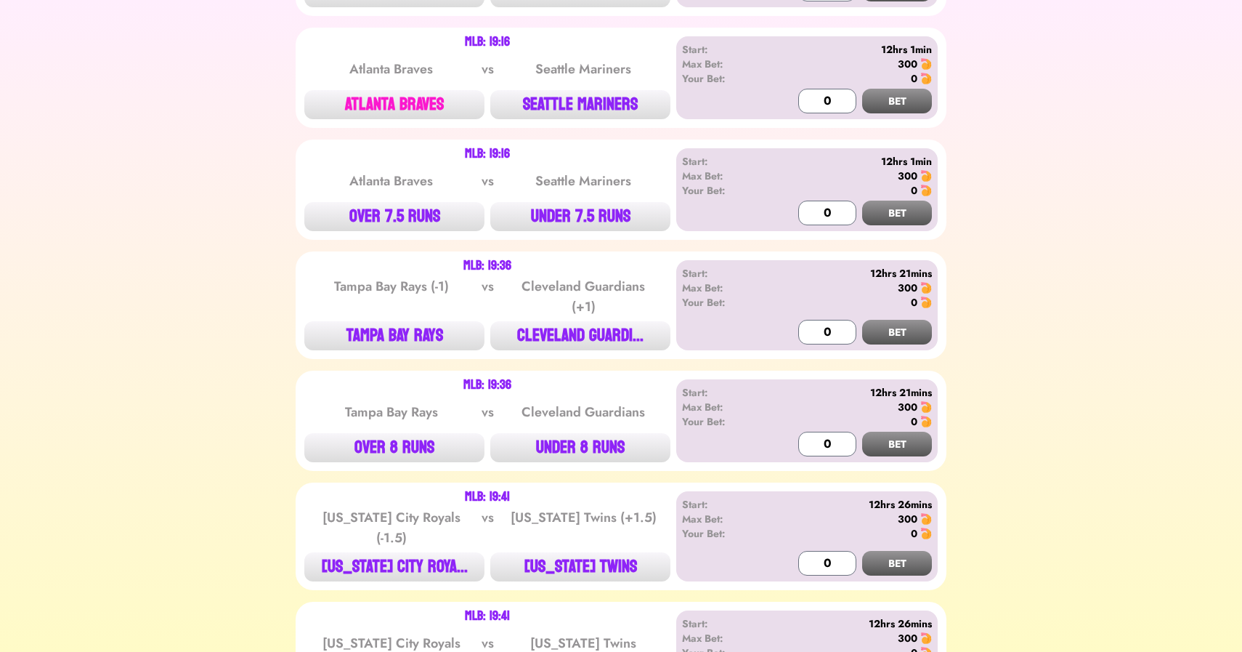
click at [400, 107] on button "ATLANTA BRAVES" at bounding box center [394, 104] width 180 height 29
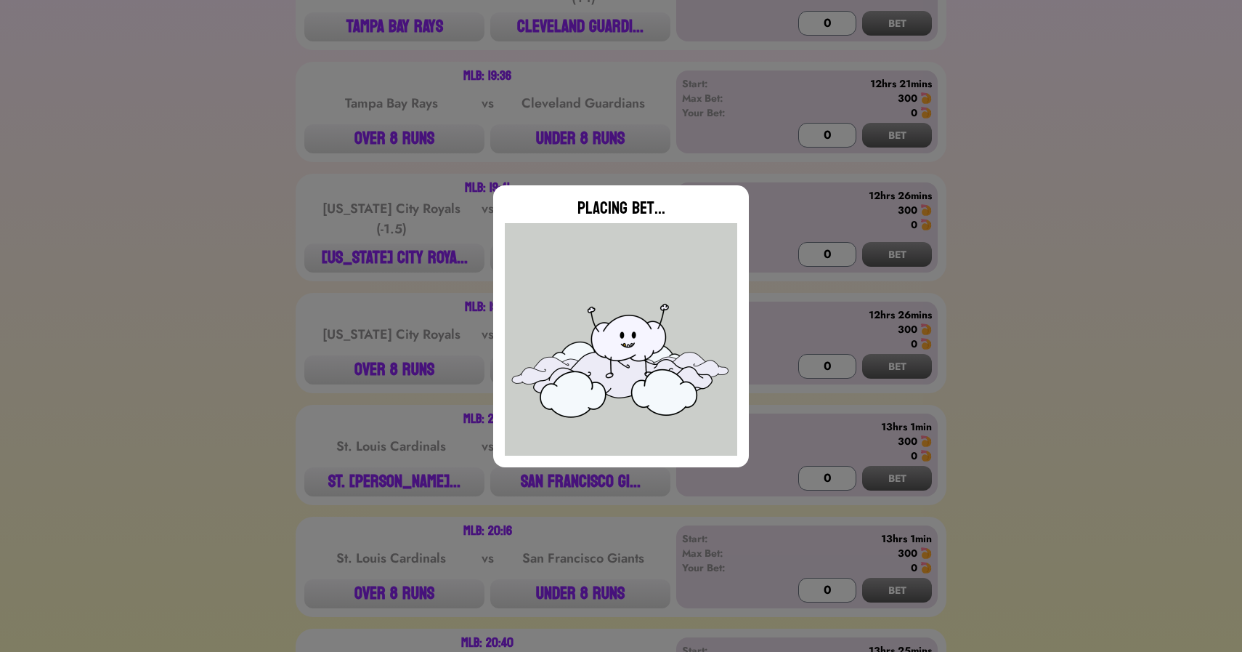
scroll to position [2254, 0]
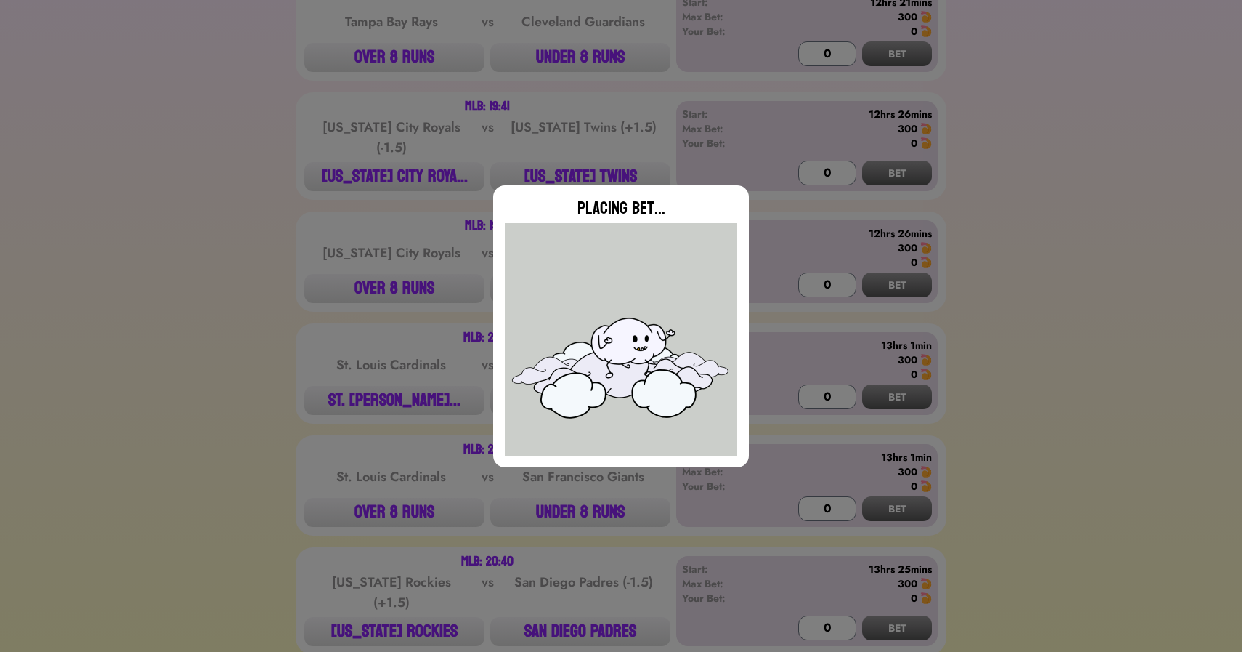
type input "0"
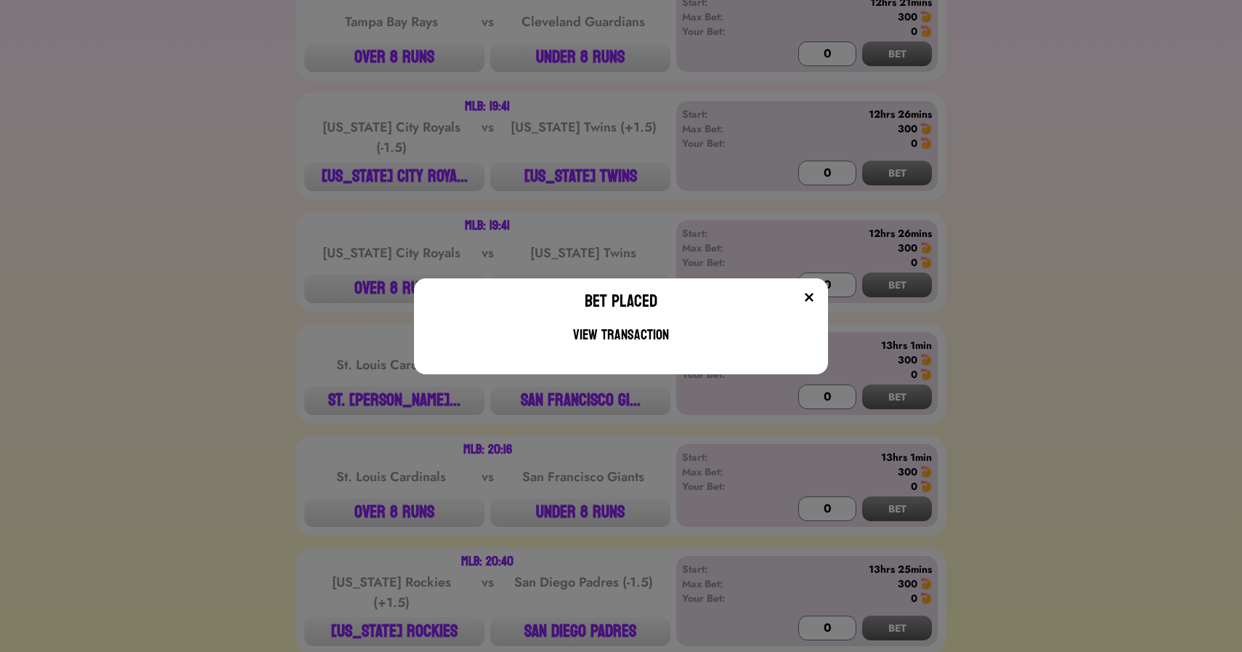
click at [343, 139] on div "Bet Placed View Transaction" at bounding box center [621, 326] width 1242 height 652
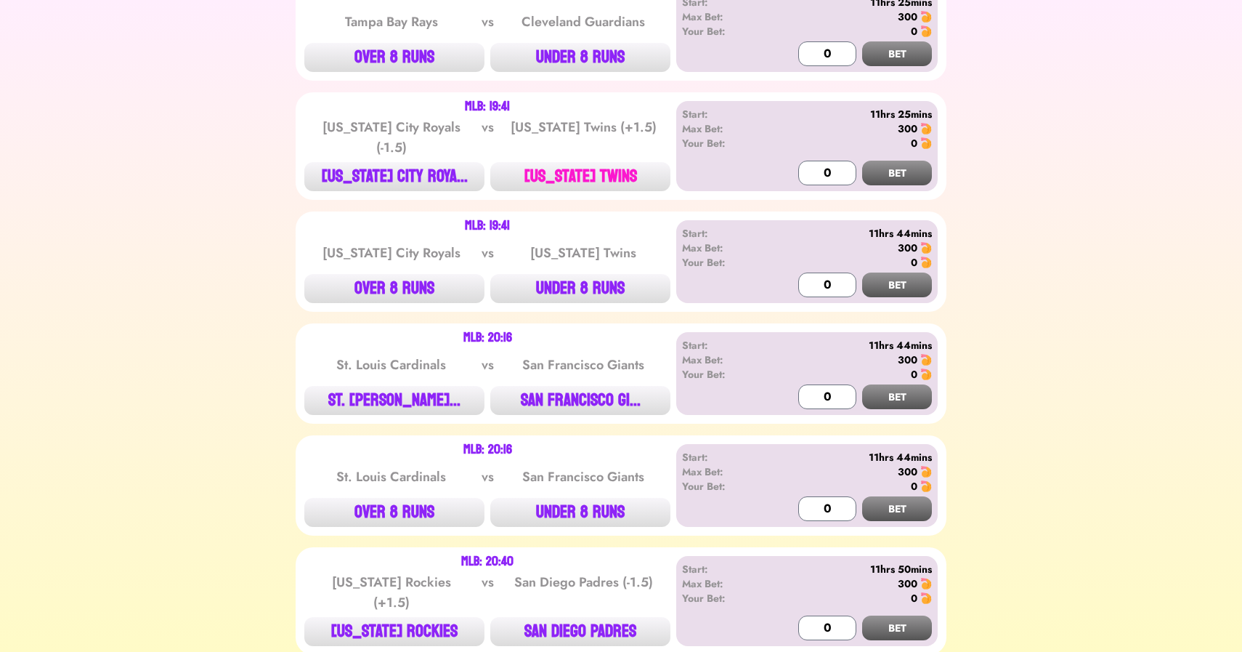
click at [577, 163] on button "[US_STATE] TWINS" at bounding box center [580, 176] width 180 height 29
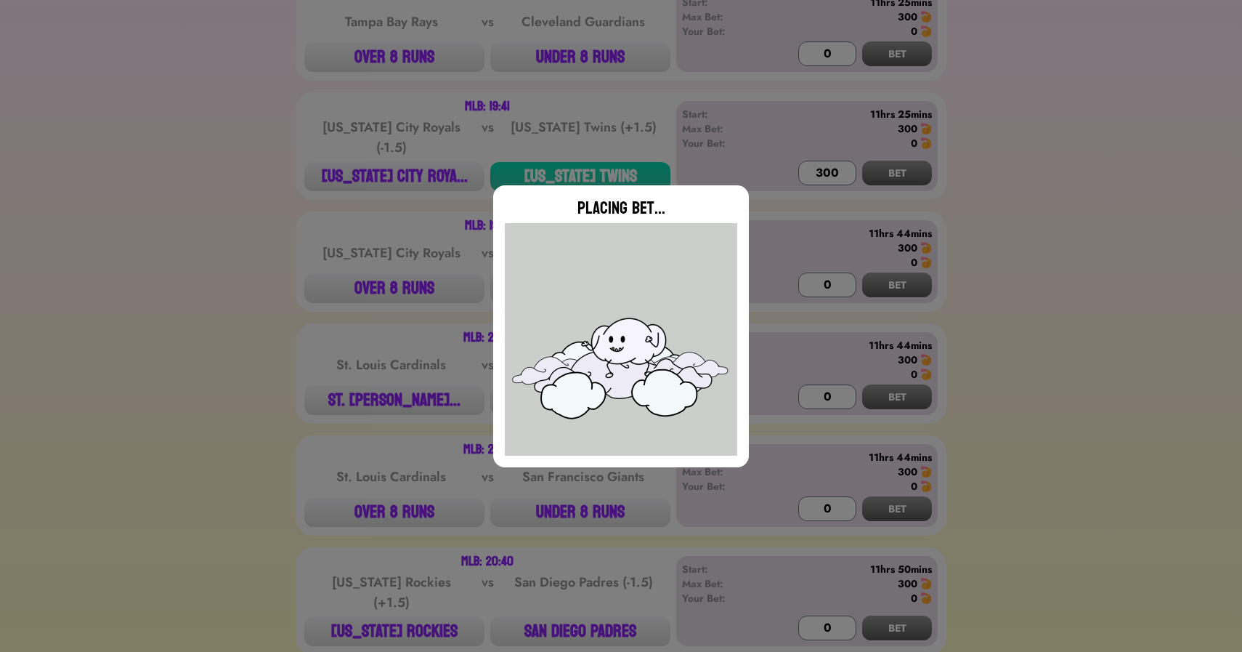
type input "0"
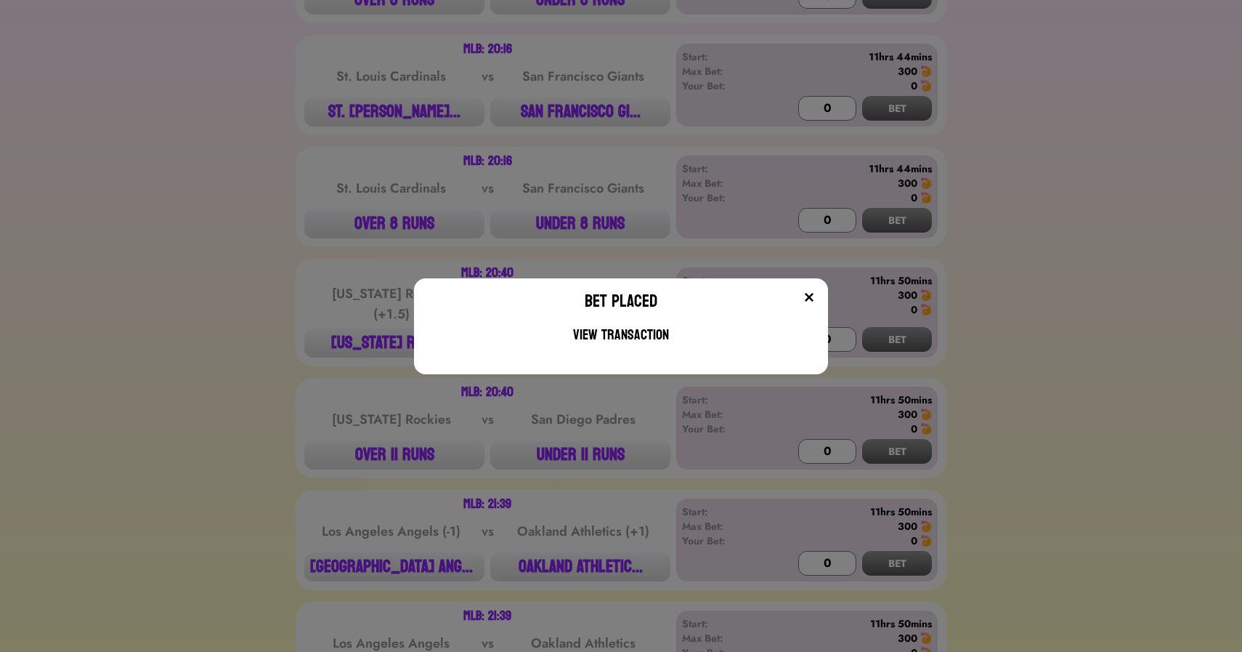
scroll to position [2579, 0]
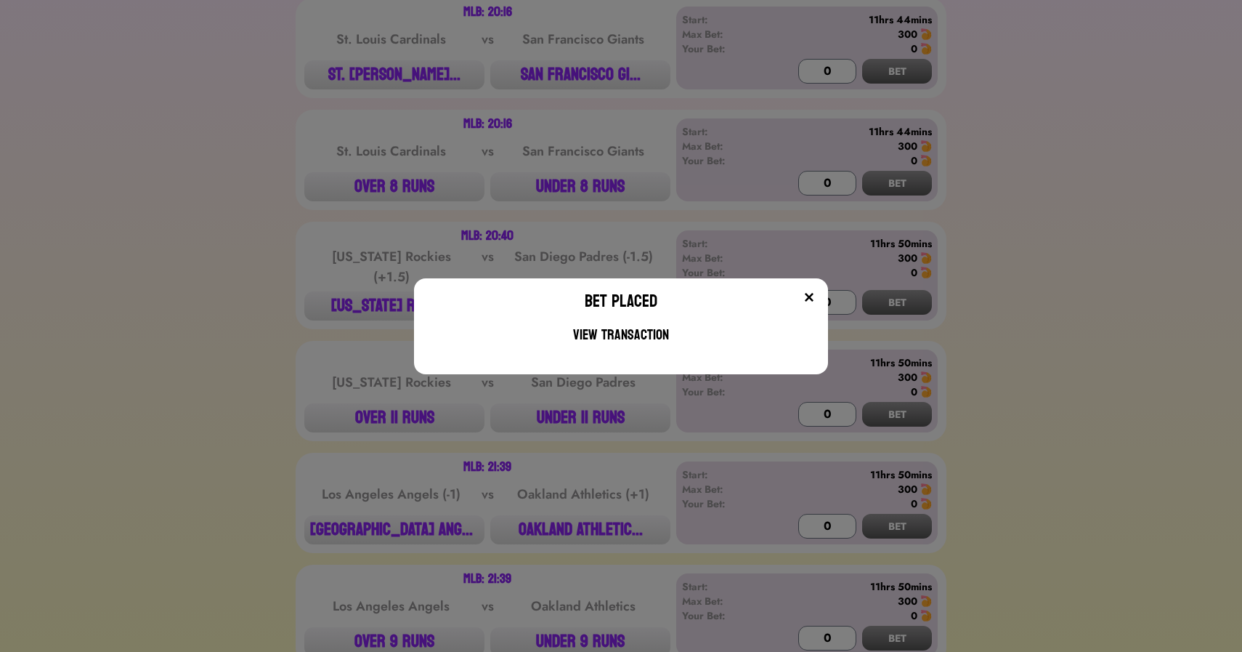
click at [232, 338] on div "Bet Placed View Transaction" at bounding box center [621, 326] width 1242 height 652
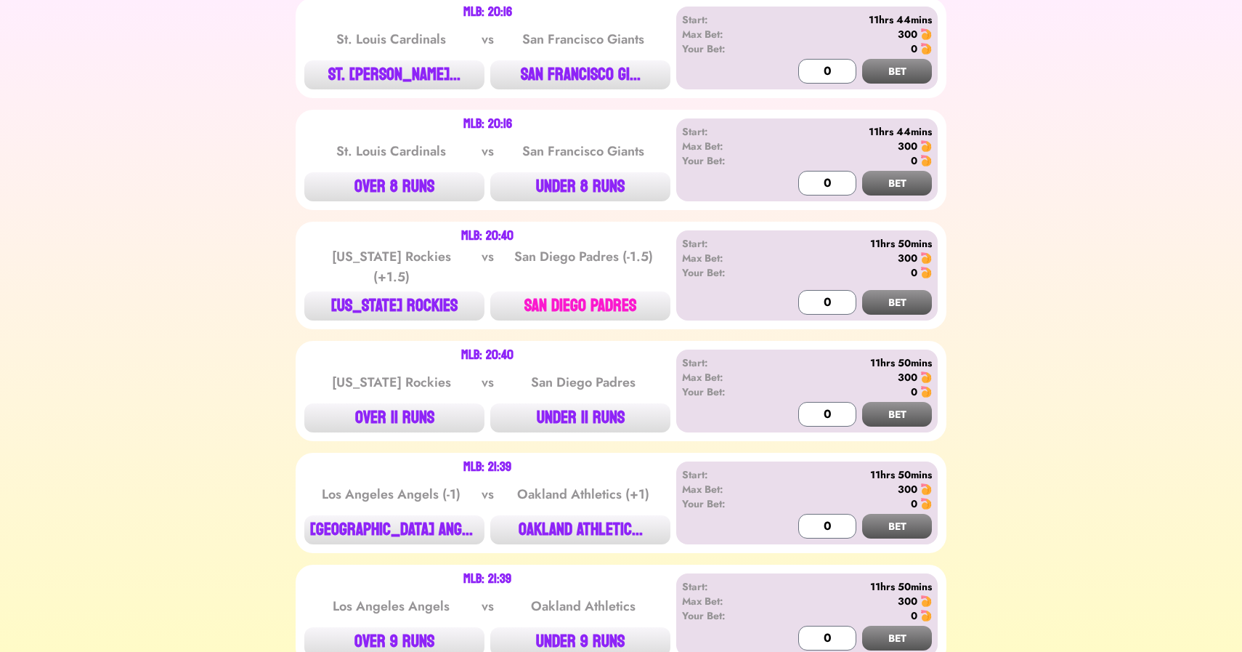
click at [569, 291] on button "SAN DIEGO PADRES" at bounding box center [580, 305] width 180 height 29
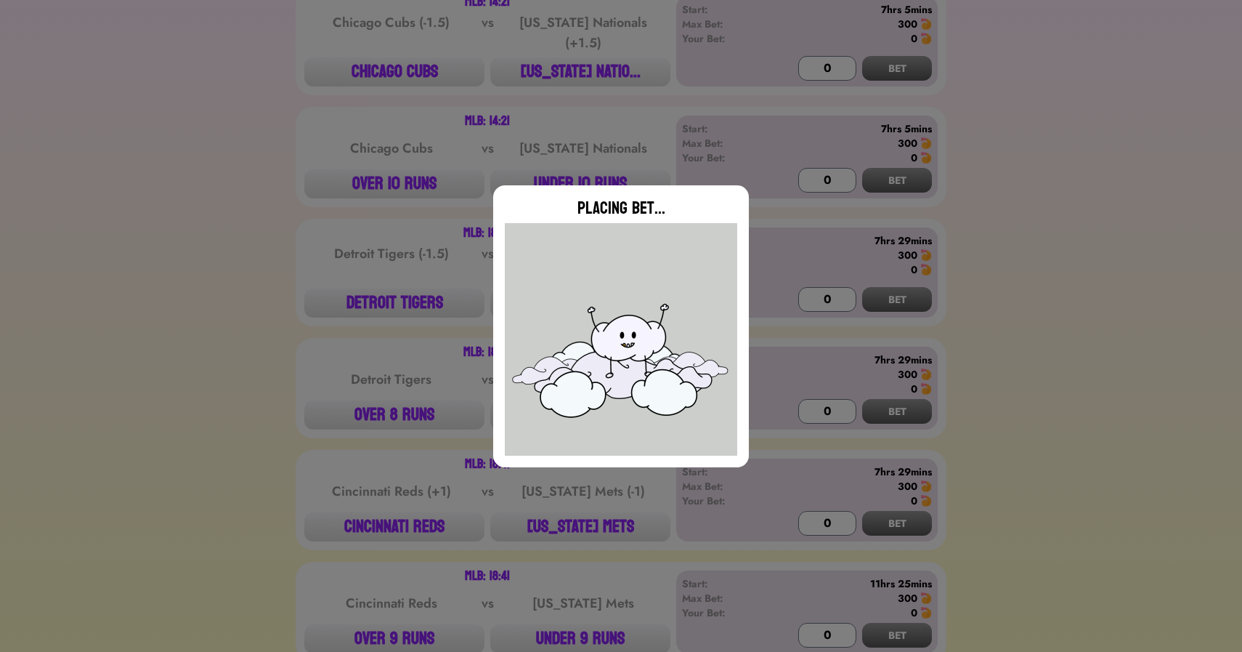
scroll to position [0, 0]
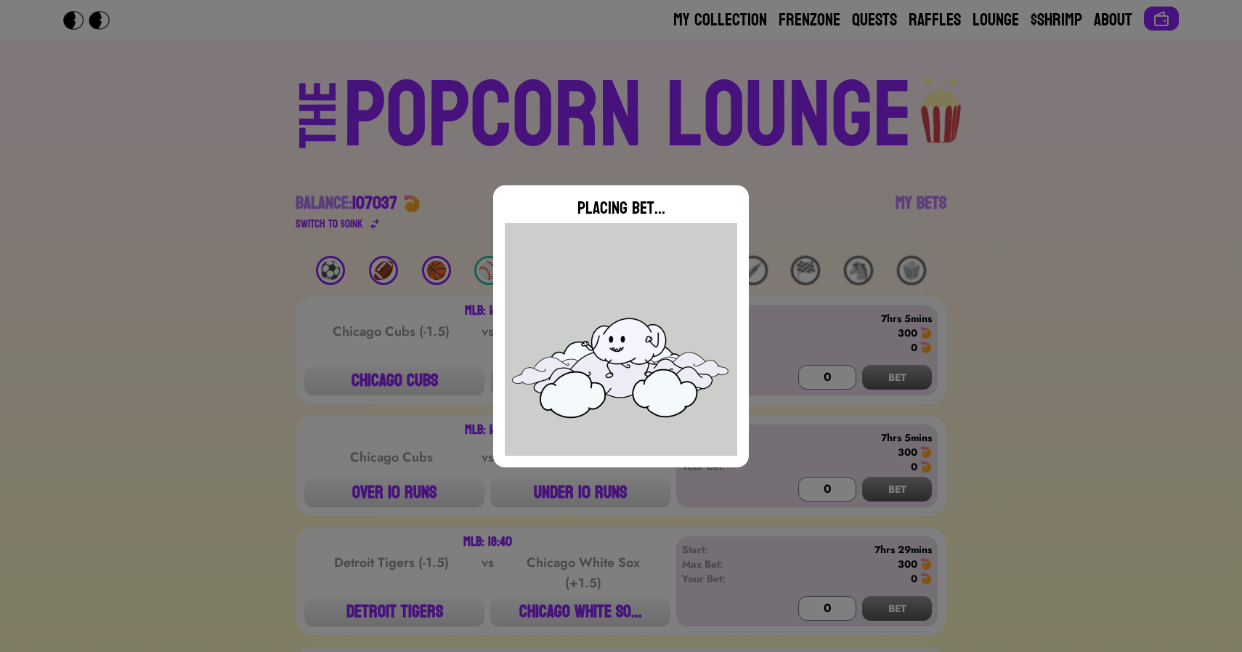
click at [401, 219] on div "Placing Bet..." at bounding box center [621, 326] width 1242 height 652
type input "0"
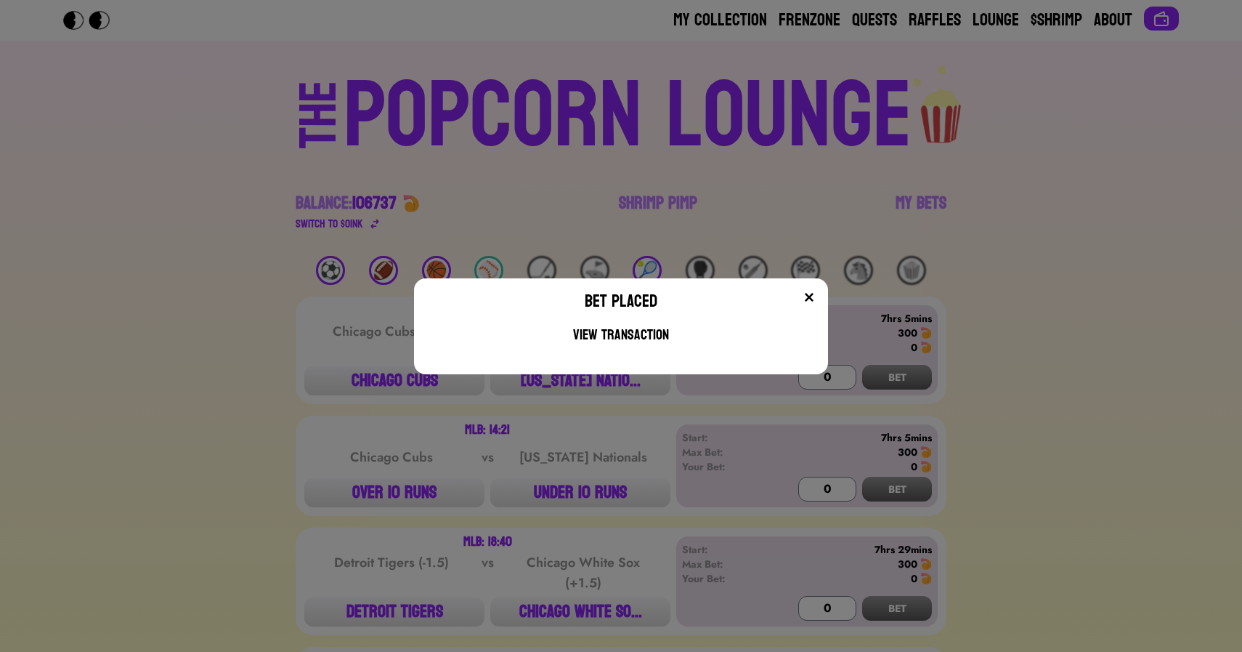
click at [306, 230] on div "Bet Placed View Transaction" at bounding box center [621, 326] width 1242 height 652
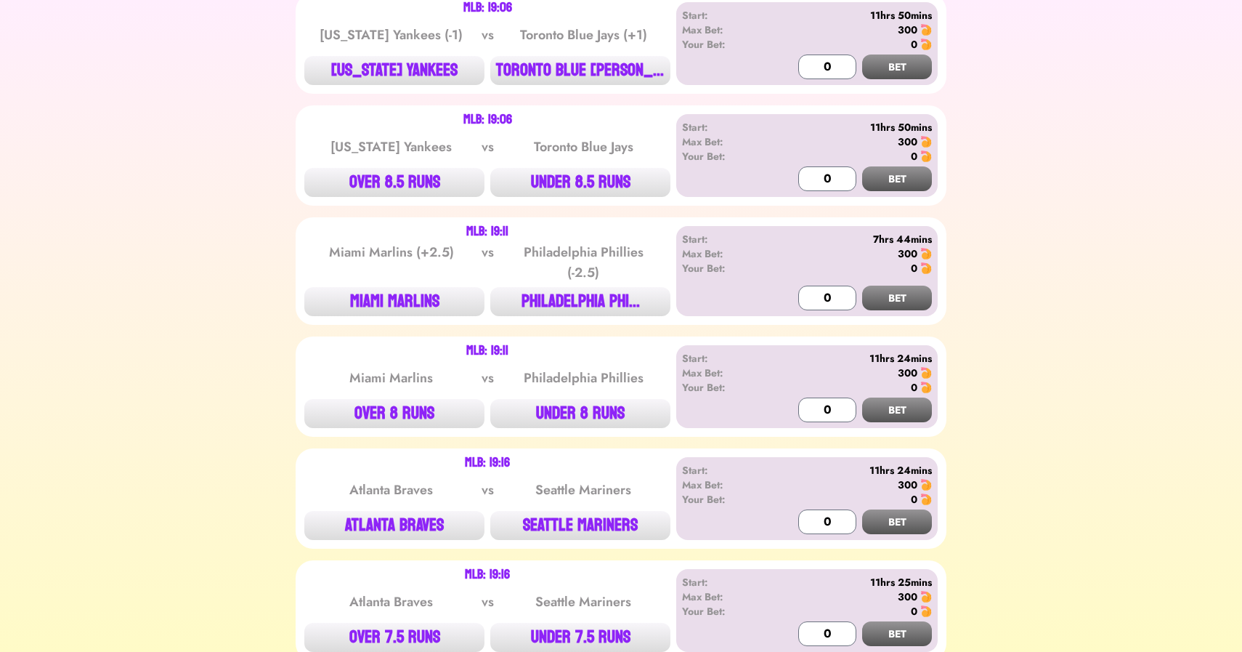
scroll to position [1446, 0]
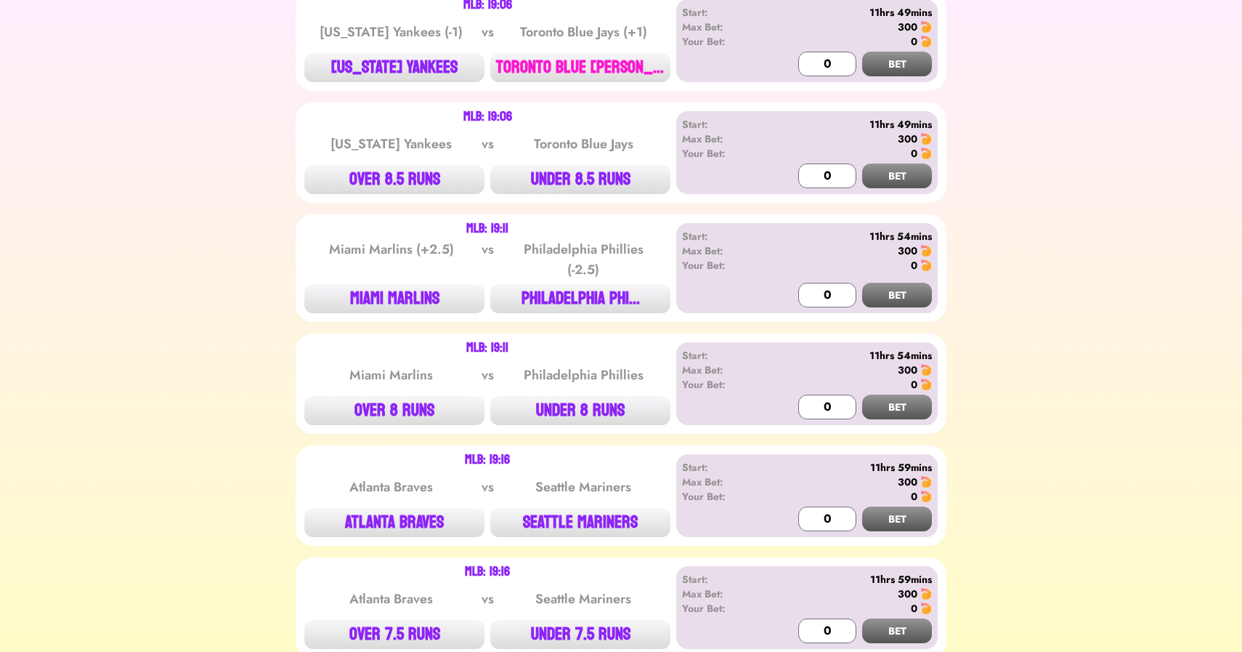
click at [617, 57] on button "TORONTO BLUE [PERSON_NAME]..." at bounding box center [580, 67] width 180 height 29
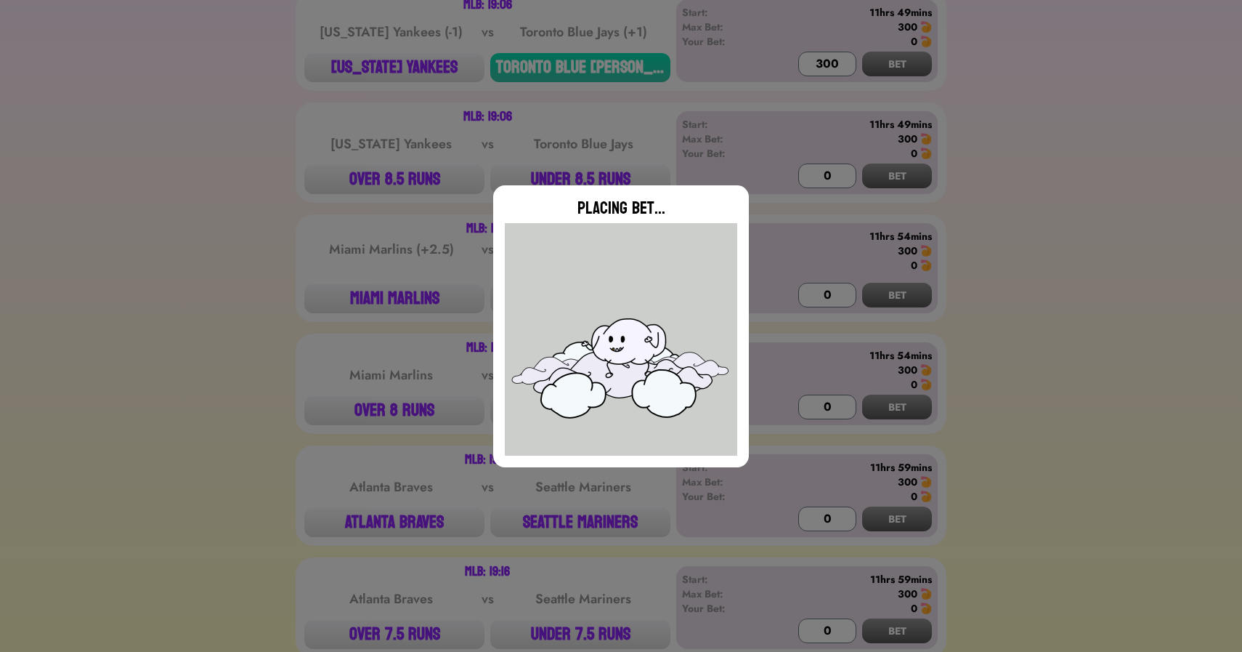
type input "0"
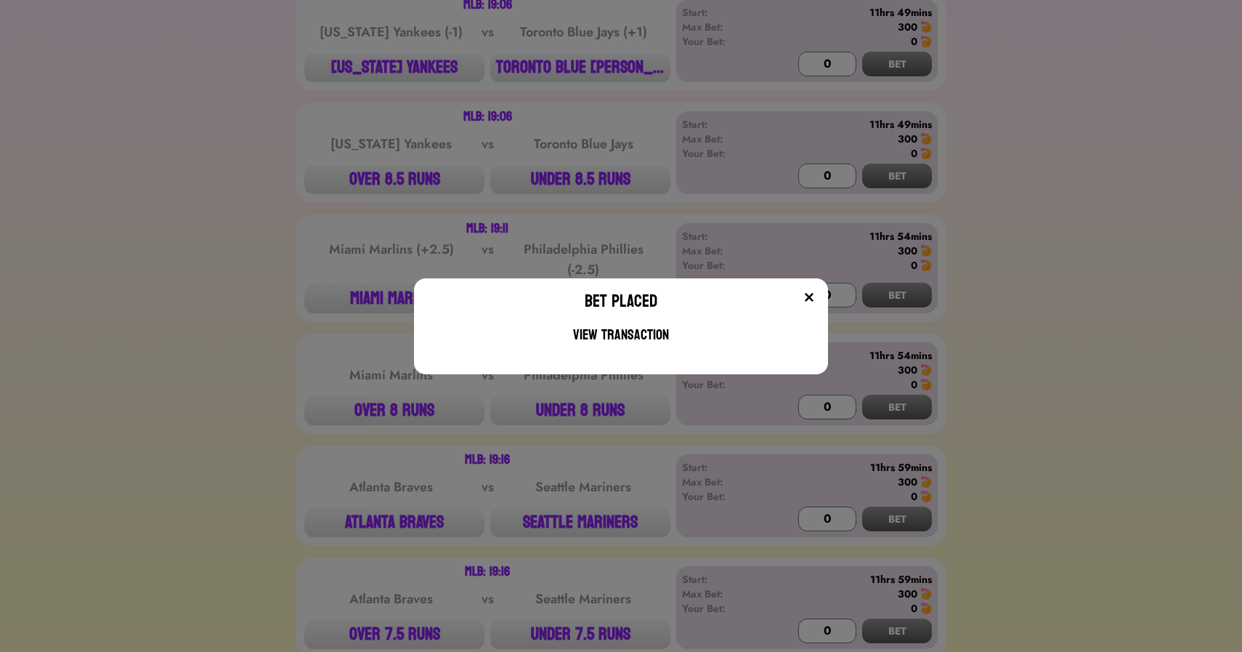
click at [304, 229] on div "Bet Placed View Transaction" at bounding box center [621, 326] width 1242 height 652
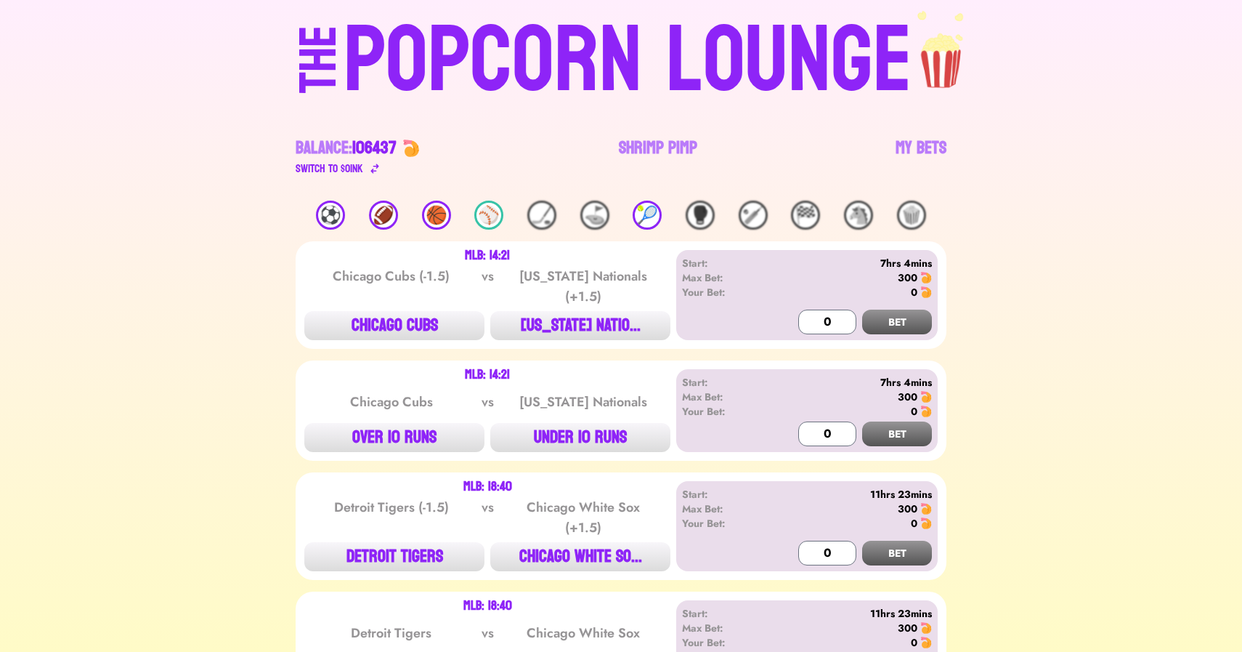
scroll to position [0, 0]
